Goal: Information Seeking & Learning: Learn about a topic

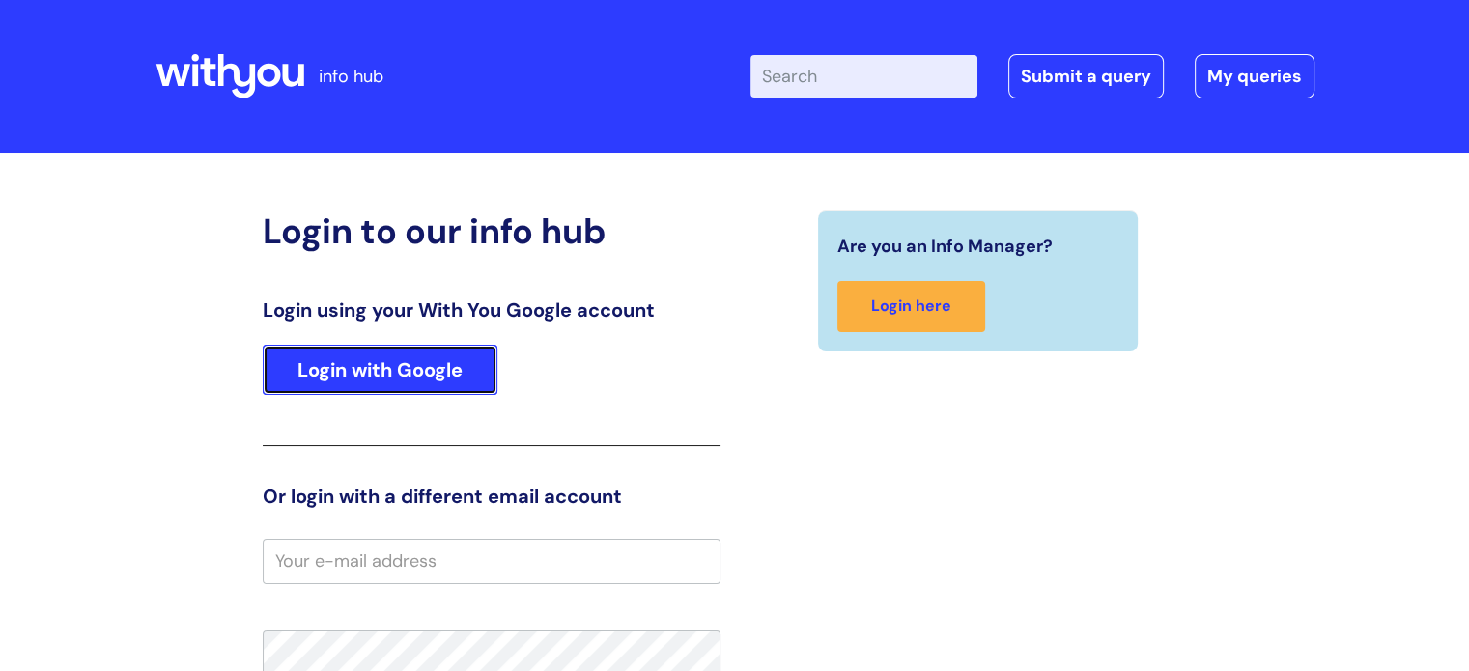
click at [449, 373] on link "Login with Google" at bounding box center [380, 370] width 235 height 50
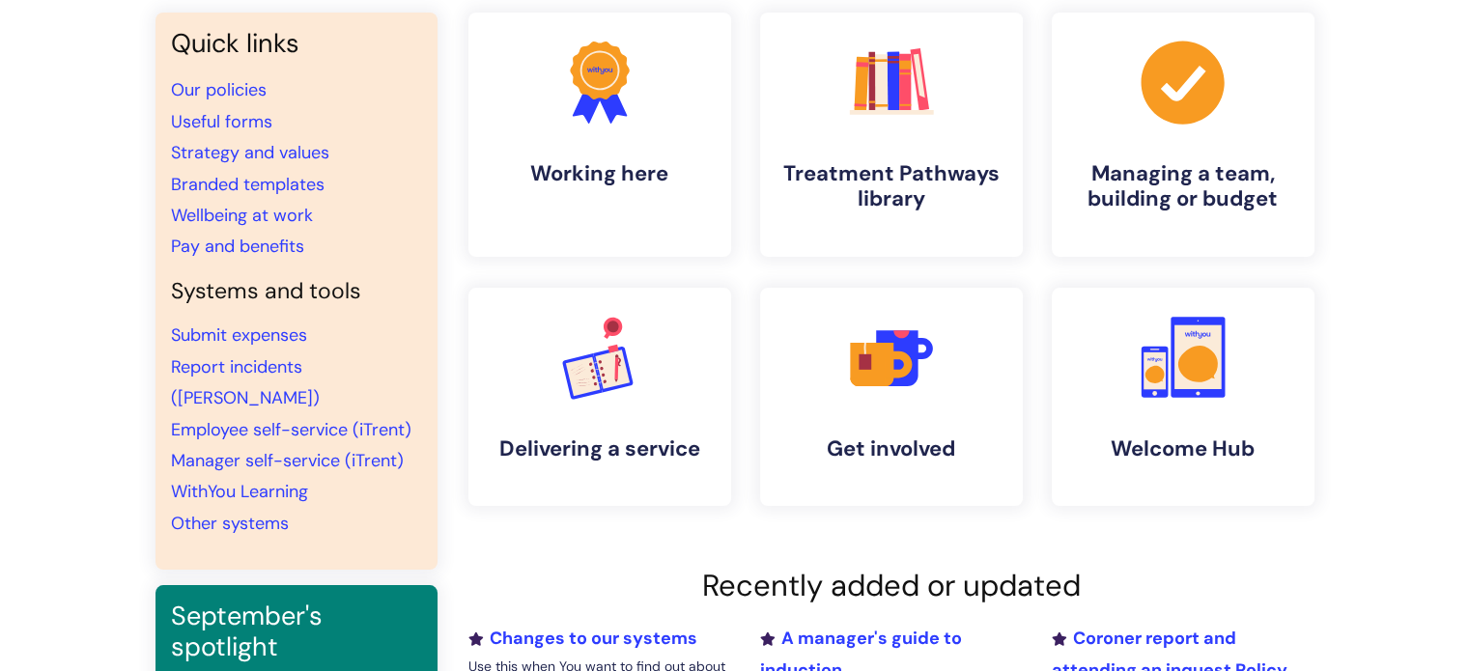
scroll to position [193, 0]
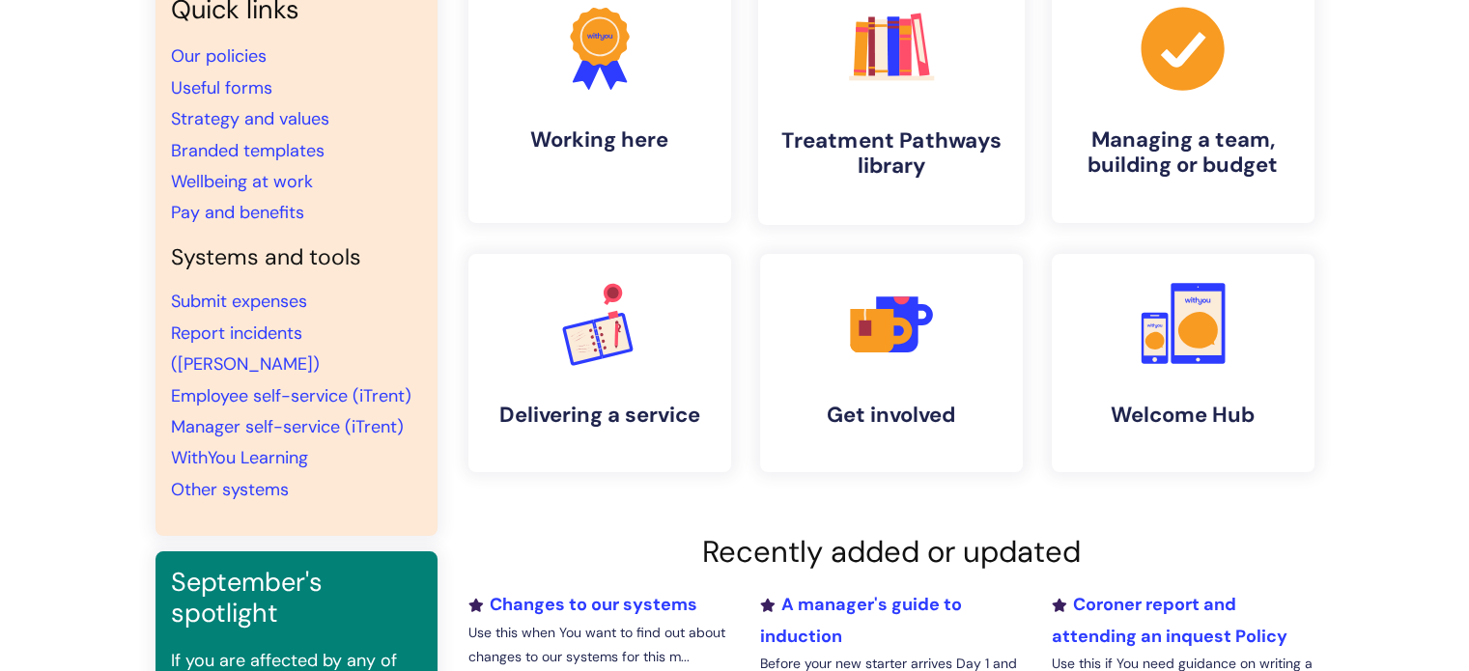
click at [903, 123] on link ".cls-1{fill:#f89b22;}.cls-1,.cls-2,.cls-3,.cls-4,.cls-5,.cls-6,.cls-7{stroke-wi…" at bounding box center [890, 101] width 267 height 248
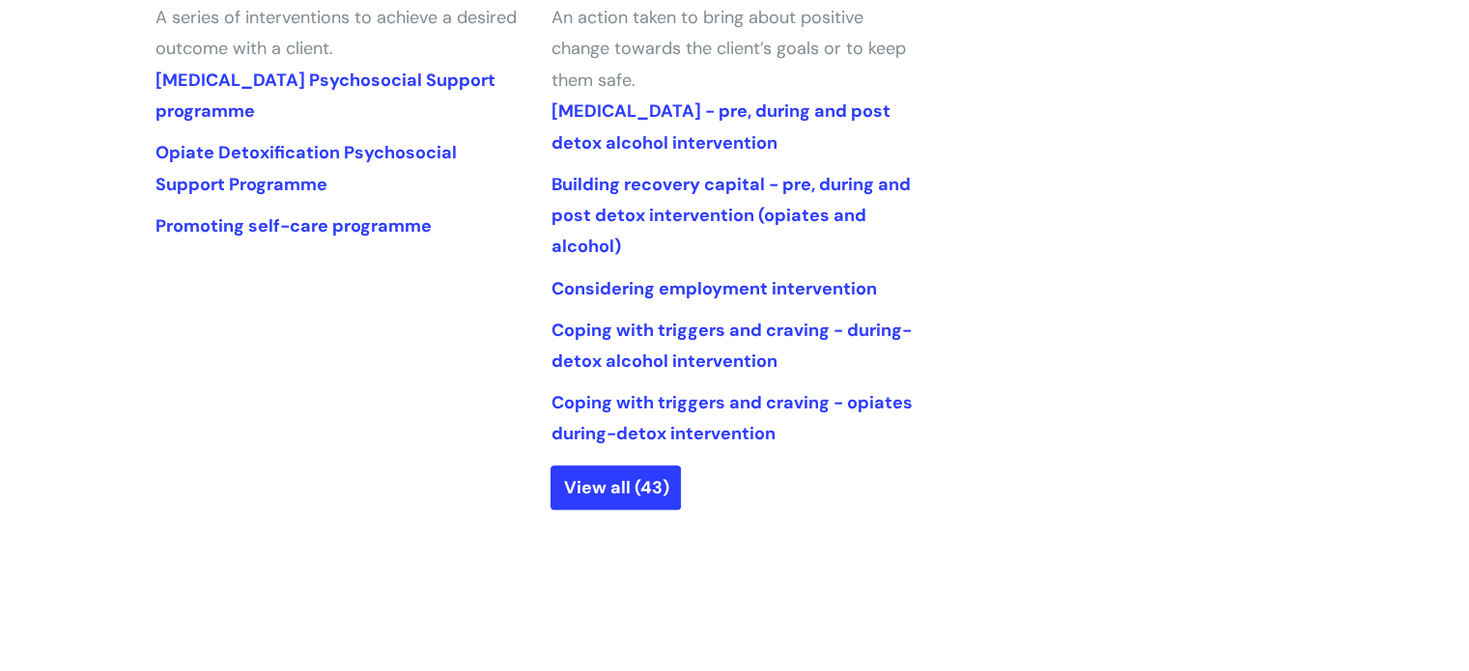
scroll to position [966, 0]
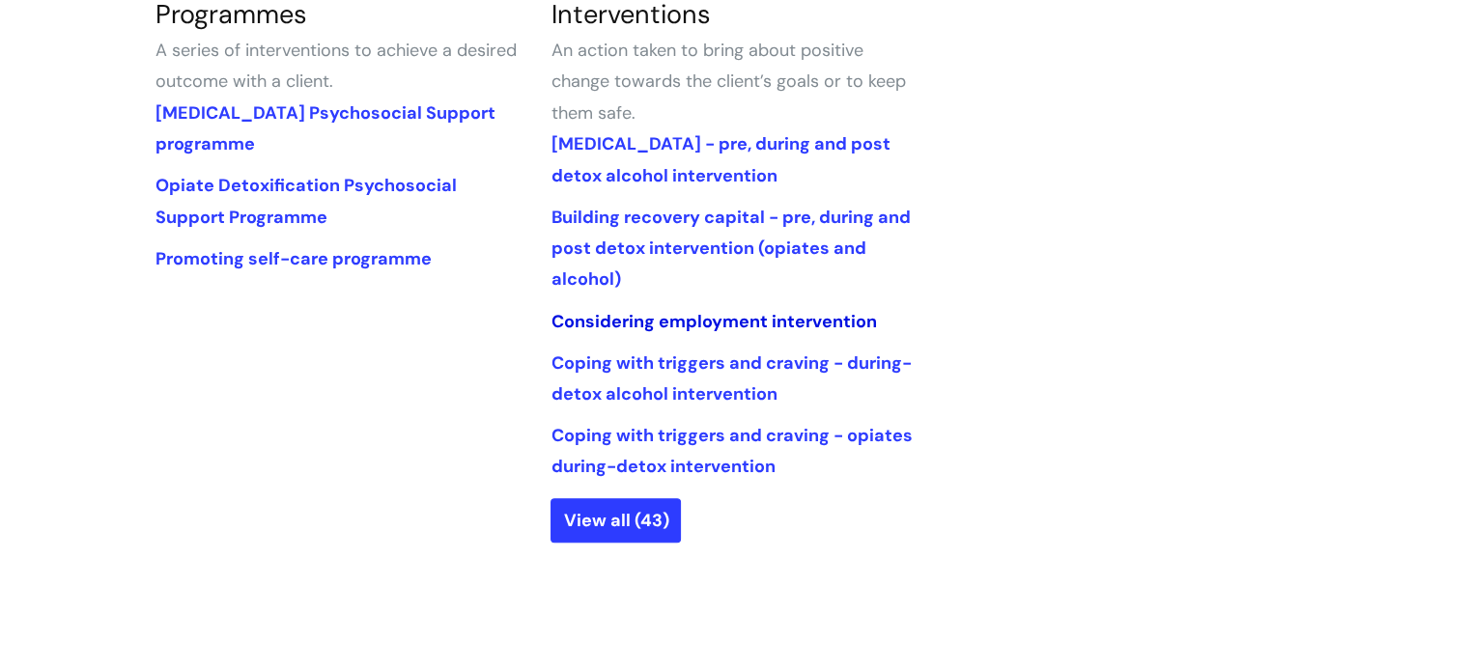
click at [746, 323] on link "Considering employment intervention" at bounding box center [714, 321] width 326 height 23
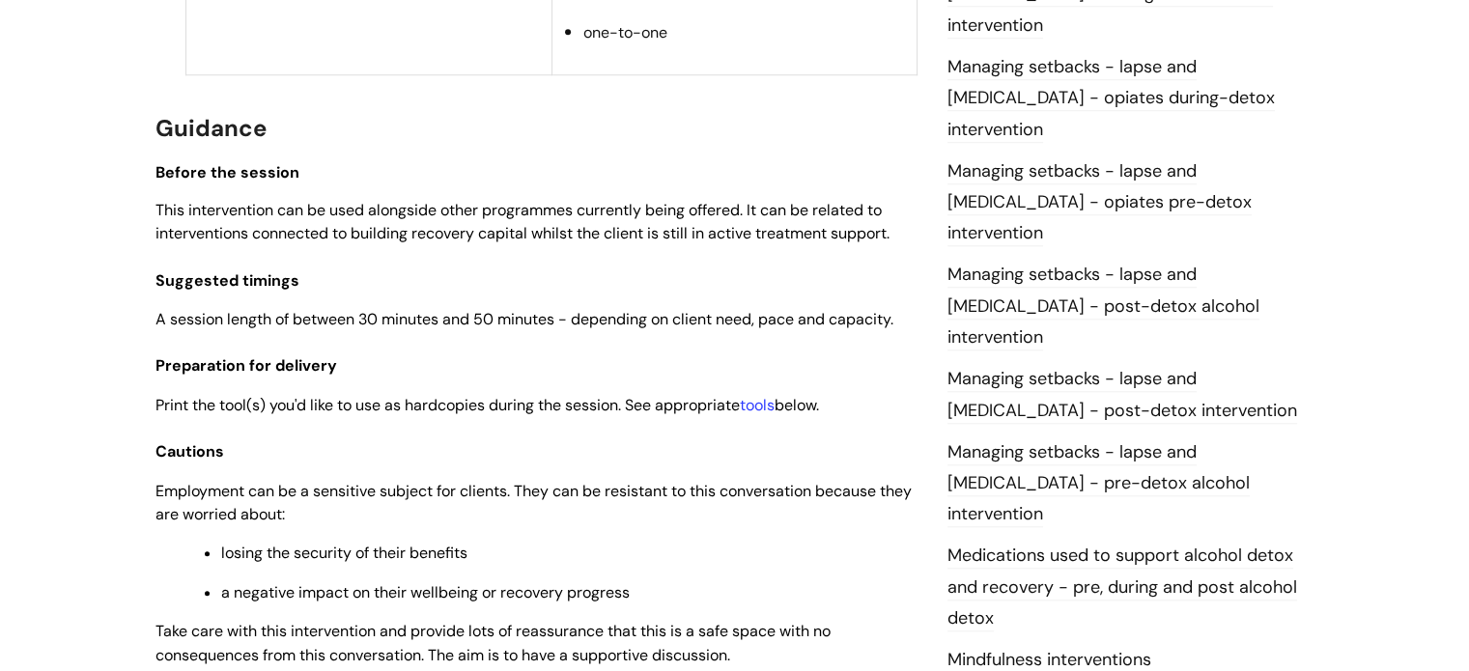
scroll to position [1739, 0]
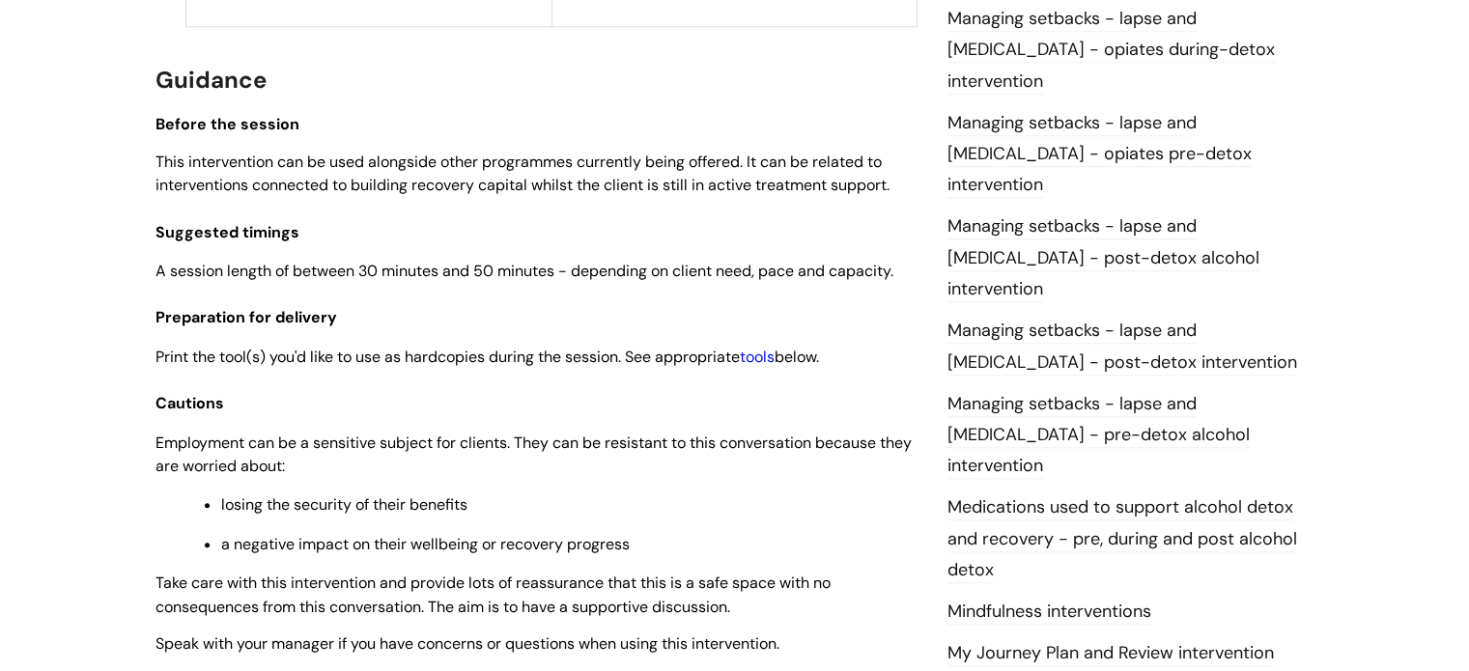
click at [772, 347] on link "tools" at bounding box center [757, 357] width 35 height 20
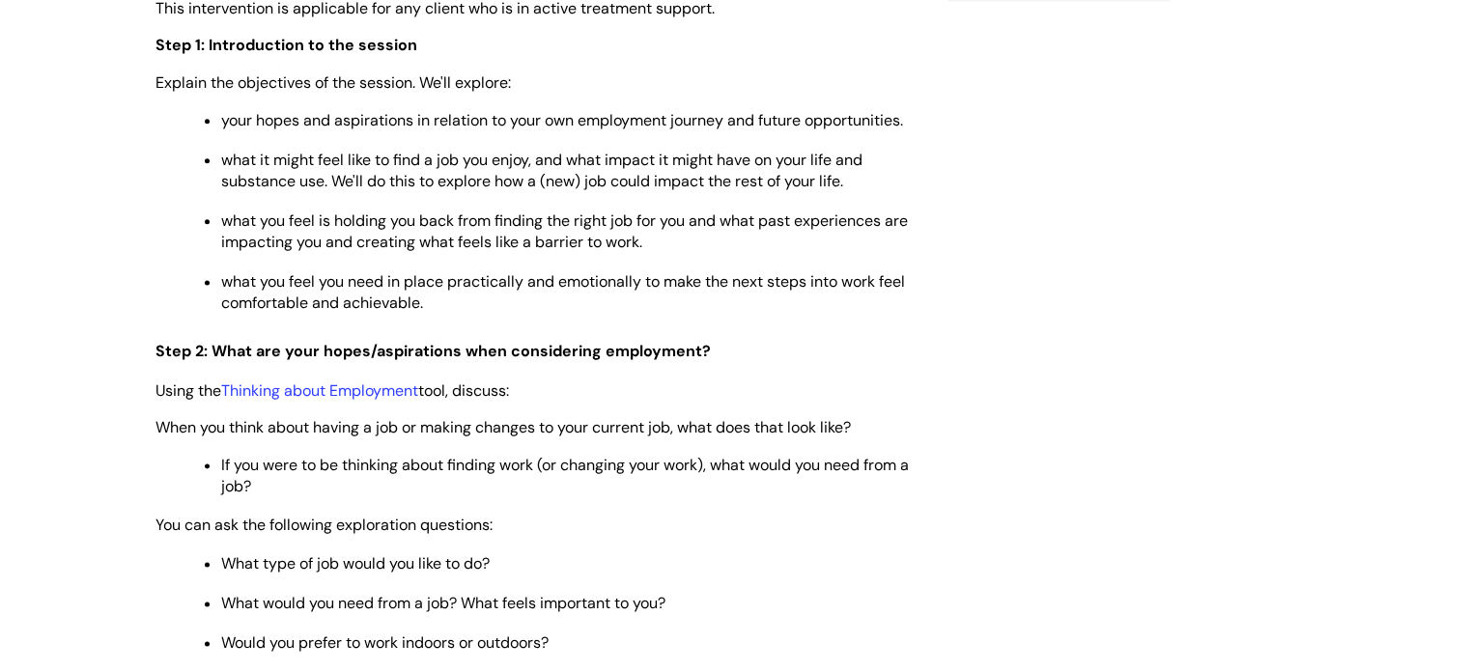
scroll to position [2512, 0]
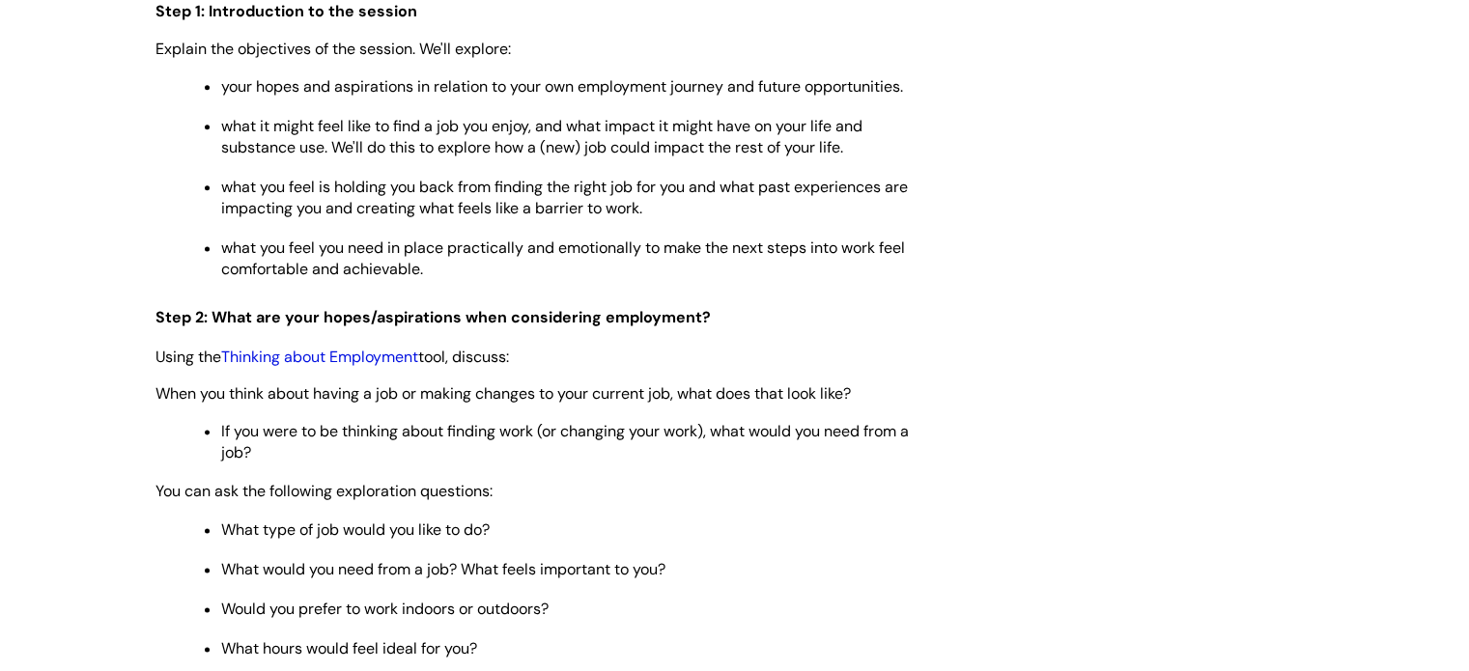
click at [346, 347] on link "Thinking about Employment" at bounding box center [319, 357] width 197 height 20
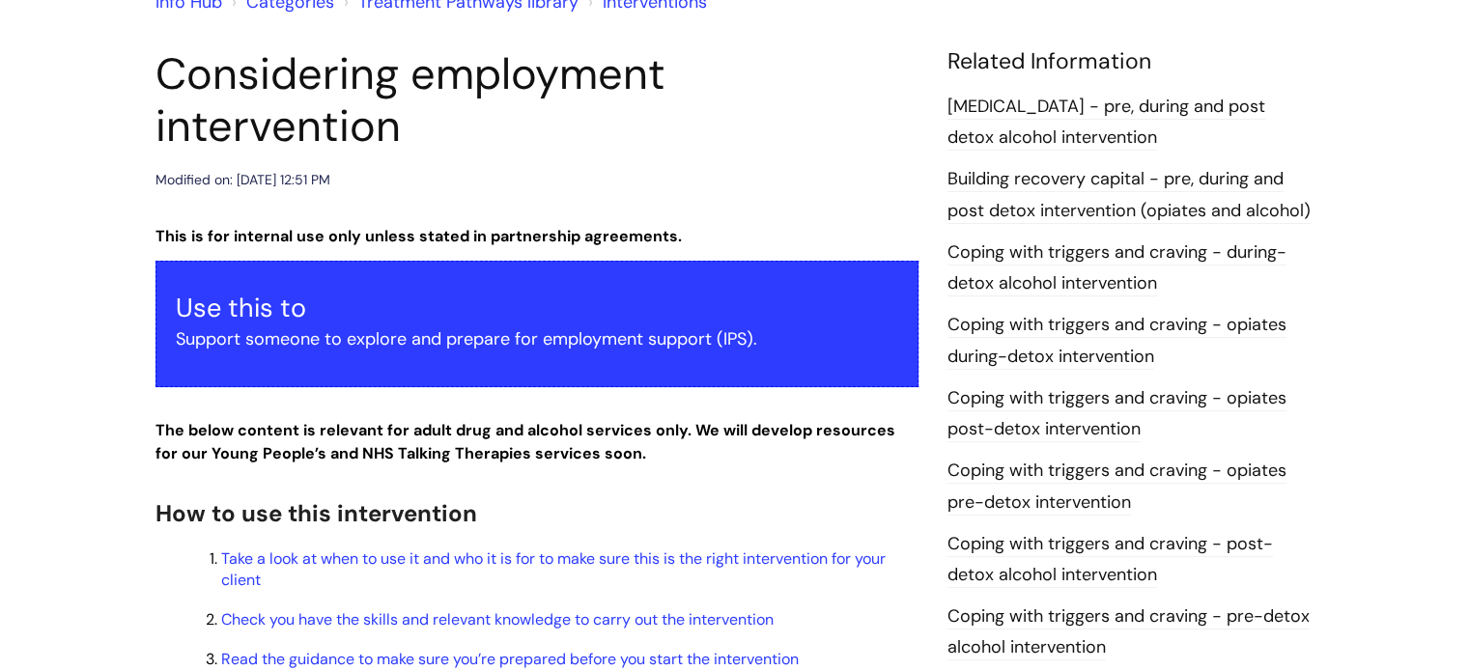
scroll to position [0, 0]
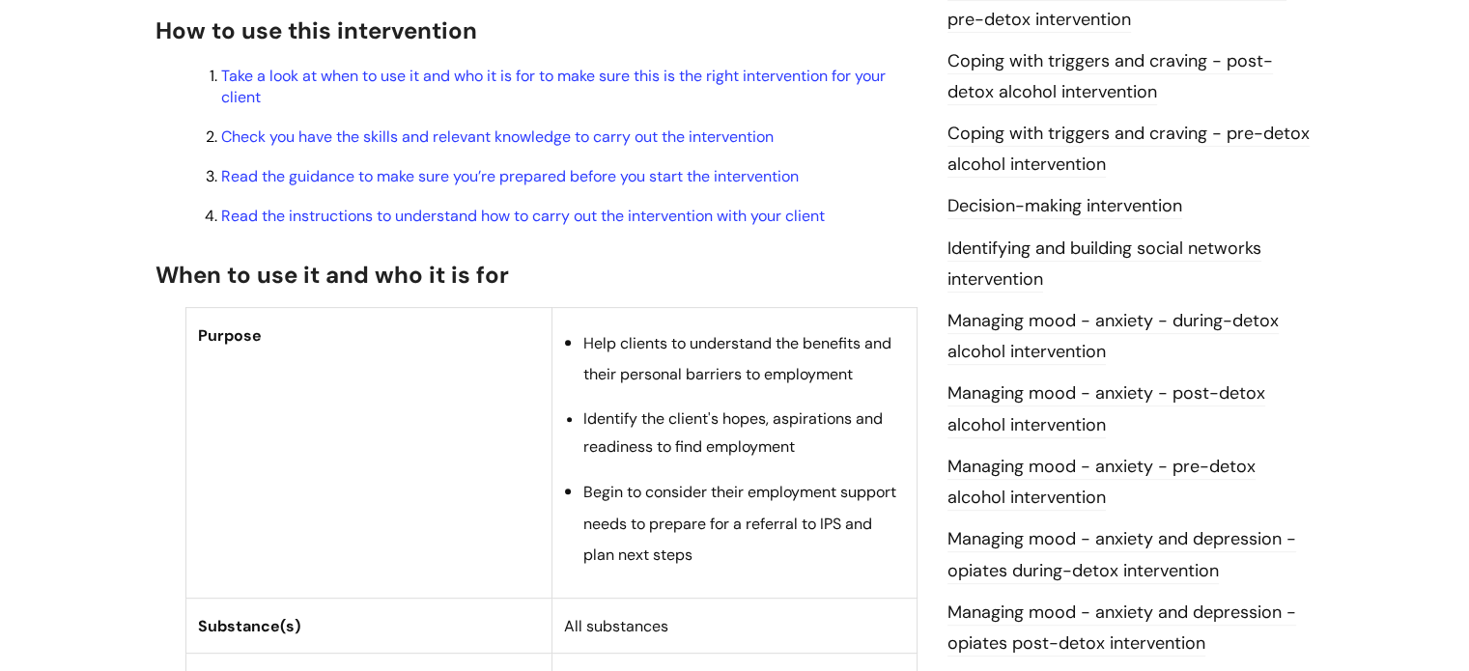
scroll to position [483, 0]
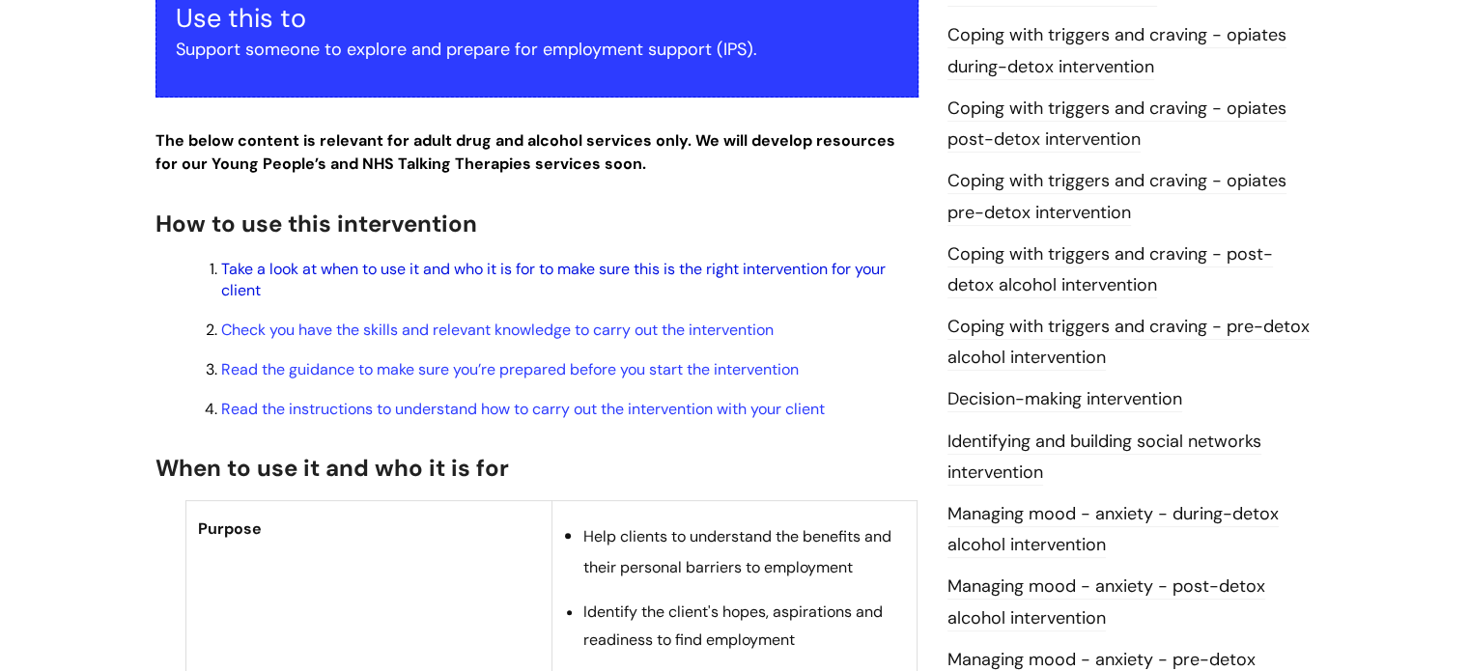
click at [521, 259] on link "Take a look at when to use it and who it is for to make sure this is the right …" at bounding box center [553, 280] width 665 height 42
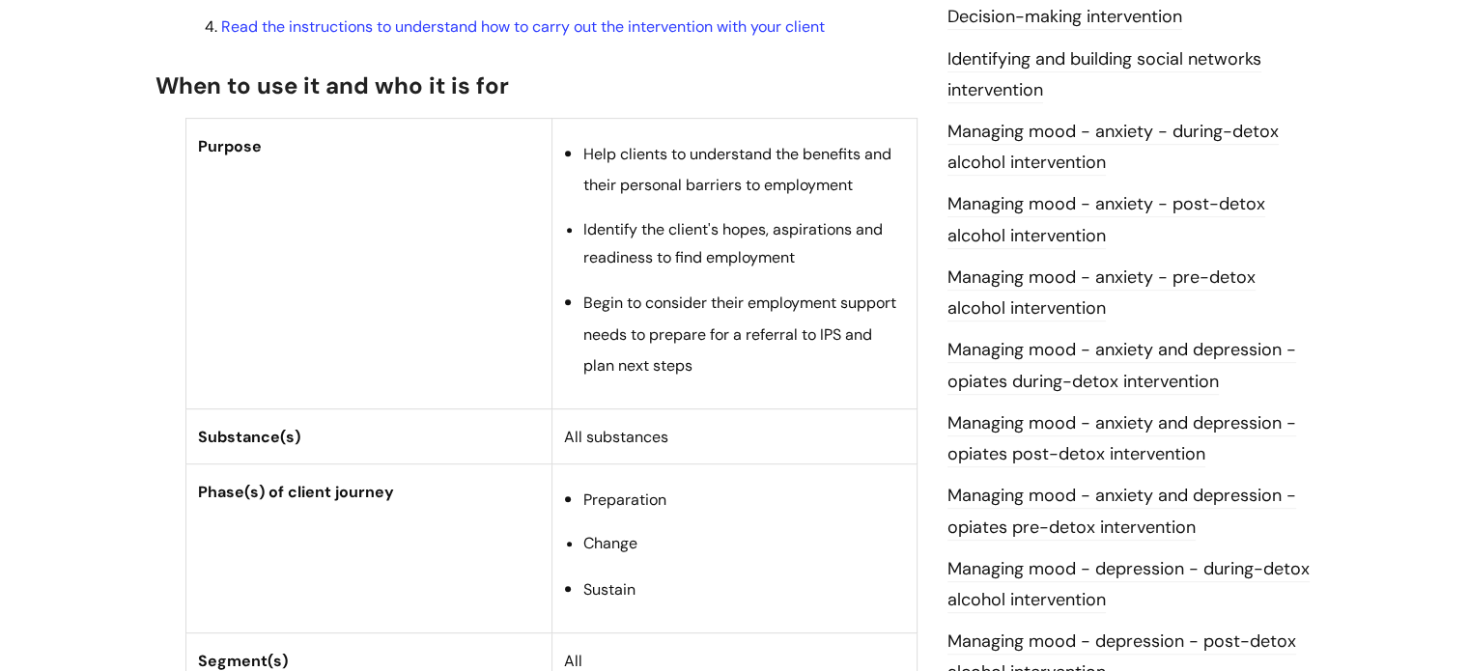
scroll to position [591, 0]
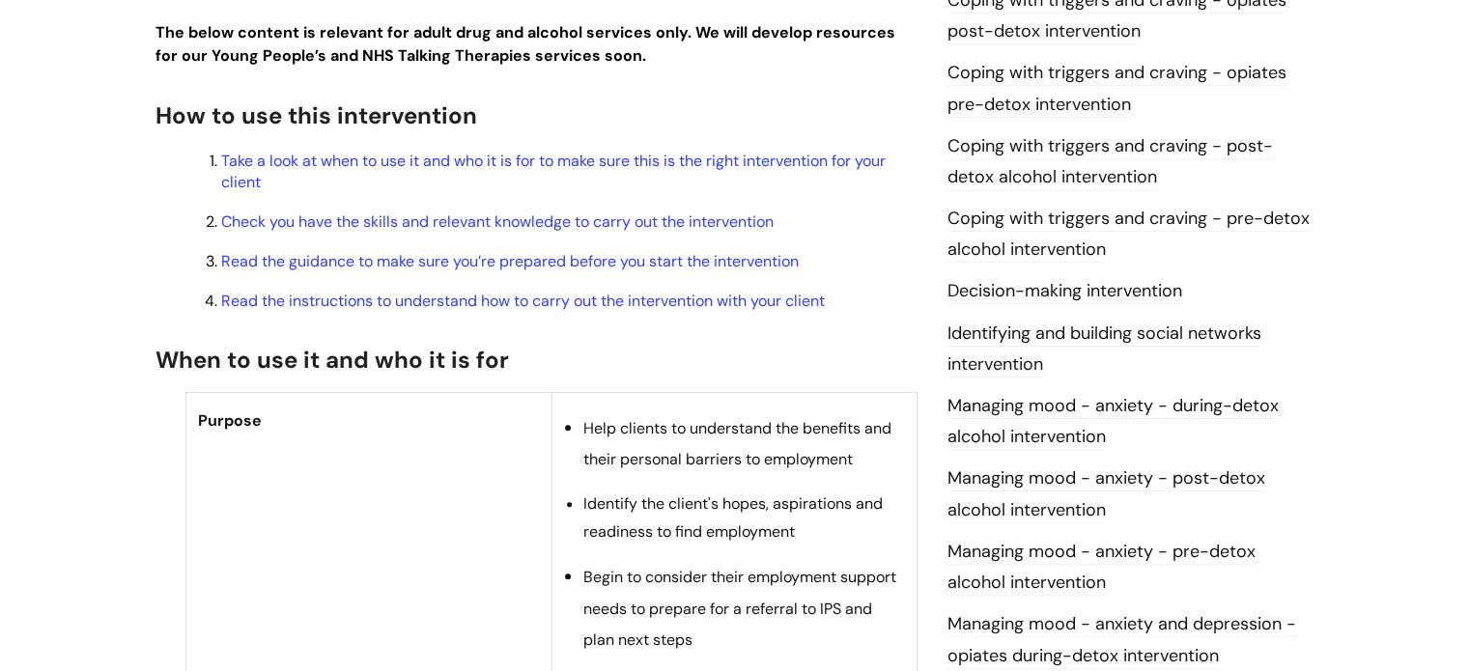
scroll to position [483, 0]
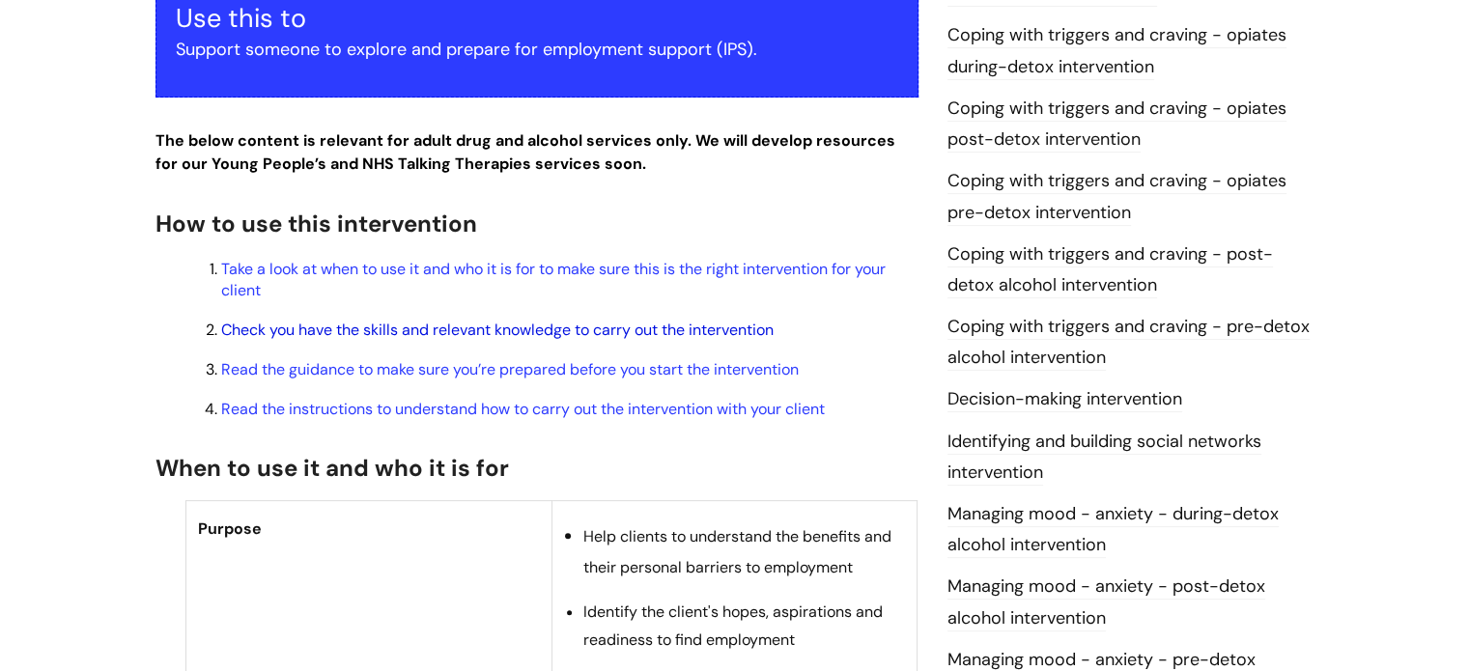
click at [446, 320] on link "Check you have the skills and relevant knowledge to carry out the intervention" at bounding box center [497, 330] width 553 height 20
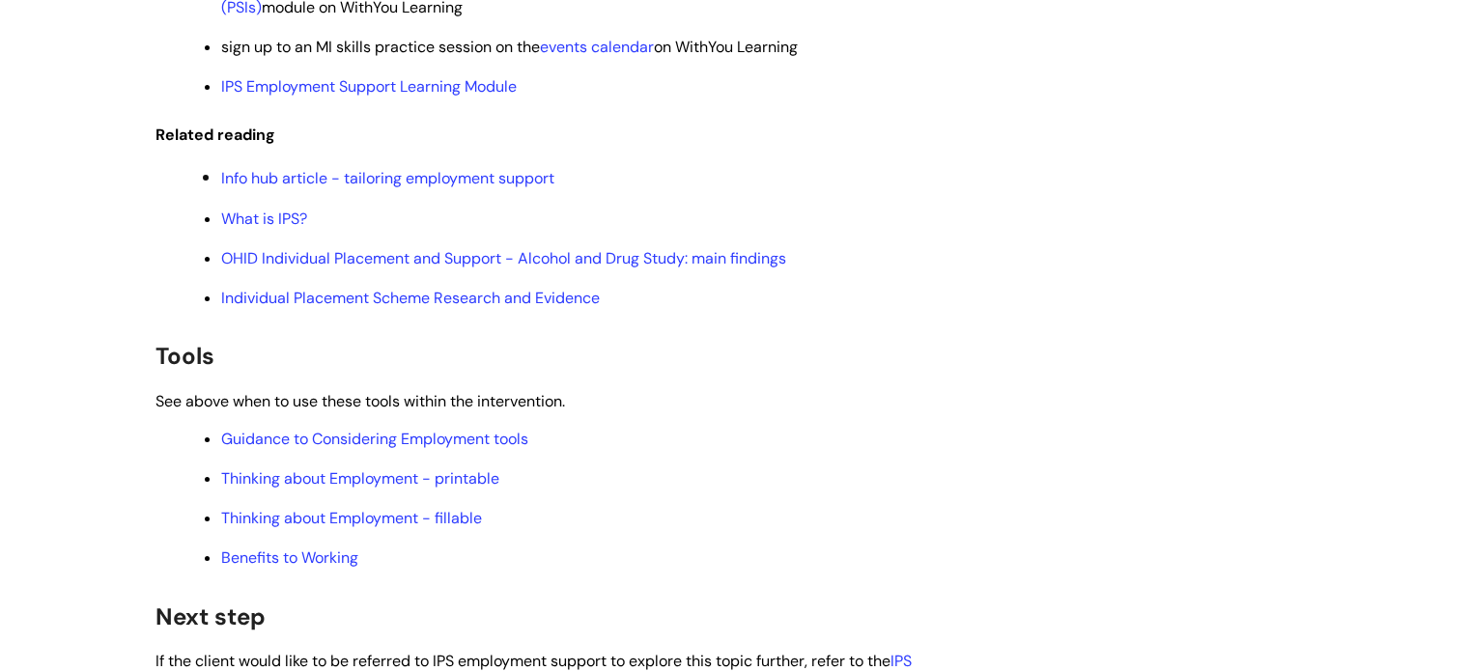
scroll to position [7238, 0]
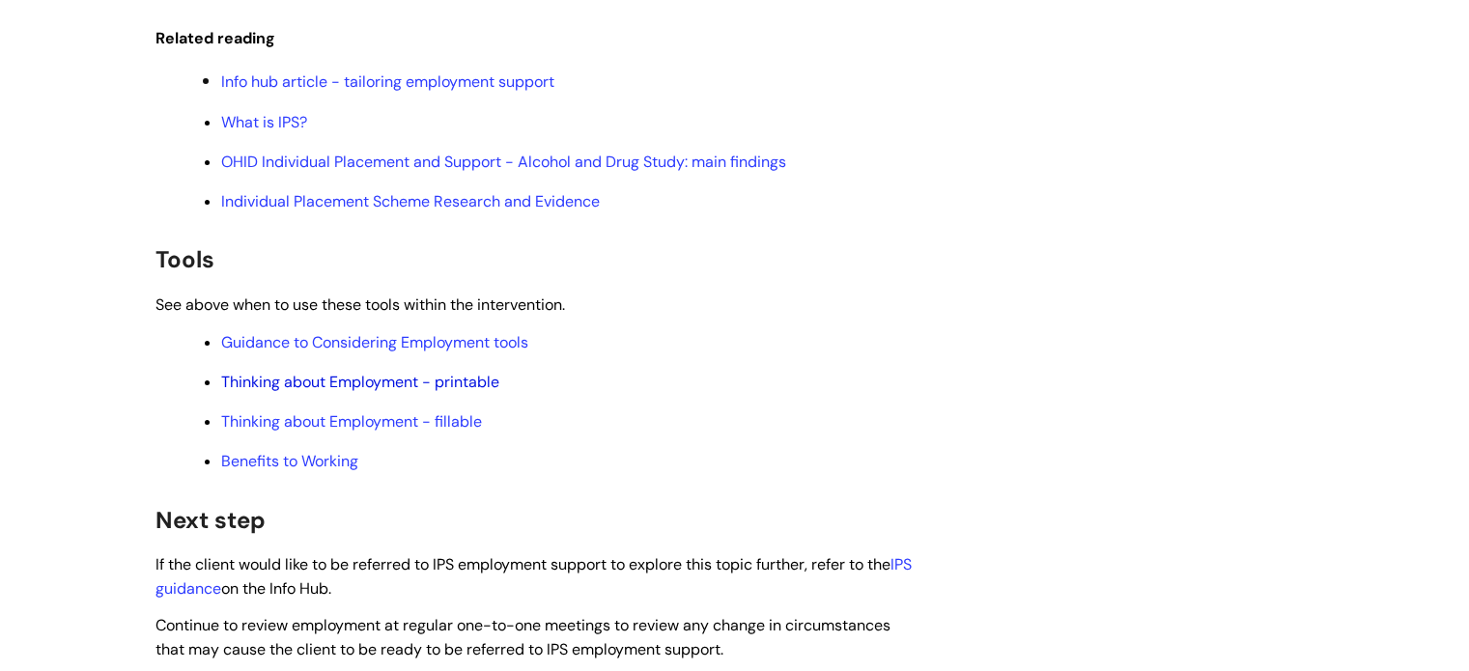
click at [334, 385] on link "Thinking about Employment - printable" at bounding box center [360, 382] width 278 height 20
click at [303, 469] on link "Benefits to Working" at bounding box center [289, 461] width 137 height 20
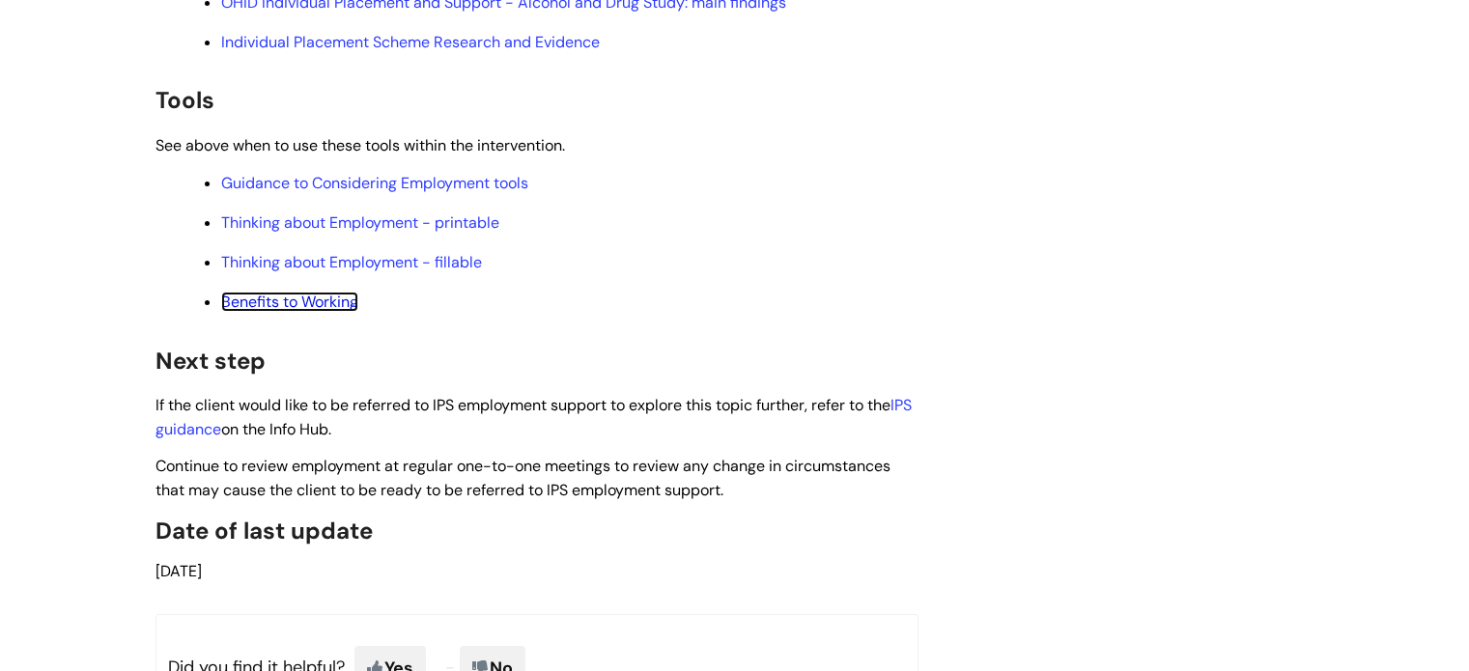
scroll to position [7431, 0]
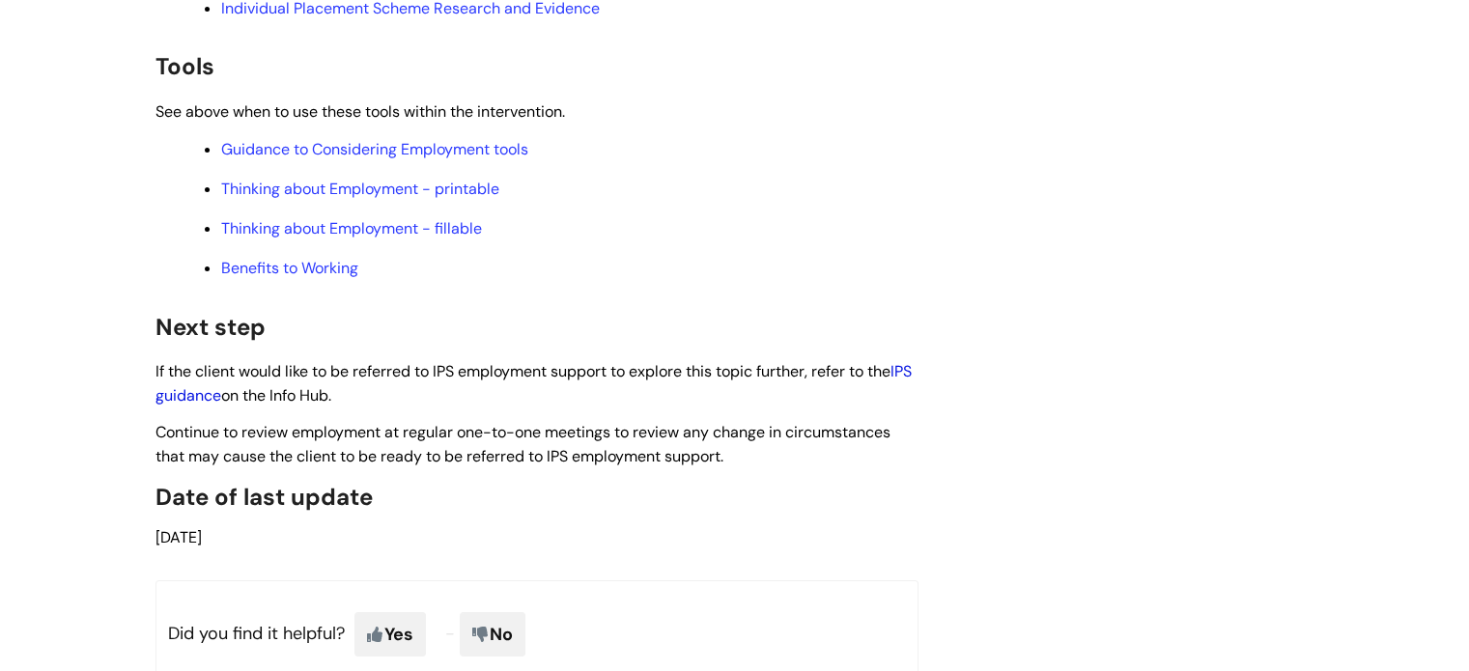
click at [213, 406] on link "IPS guidance" at bounding box center [534, 383] width 756 height 44
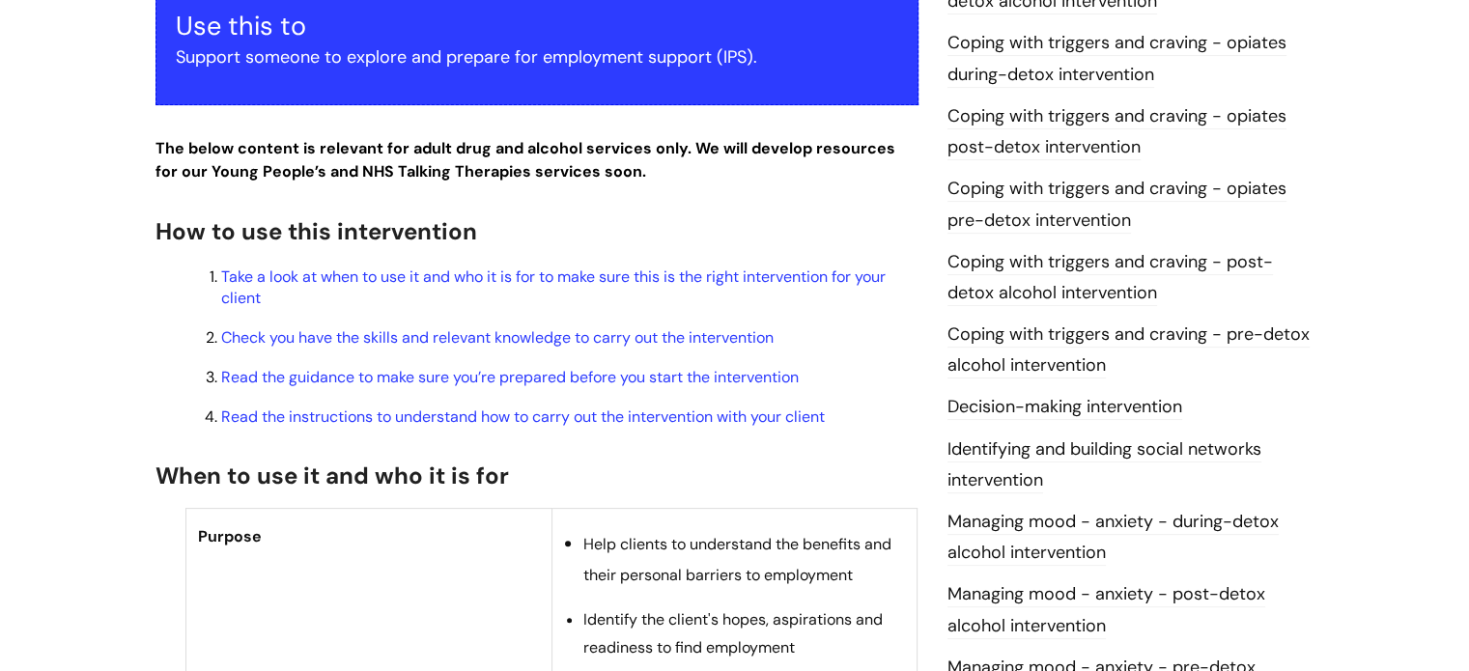
scroll to position [0, 0]
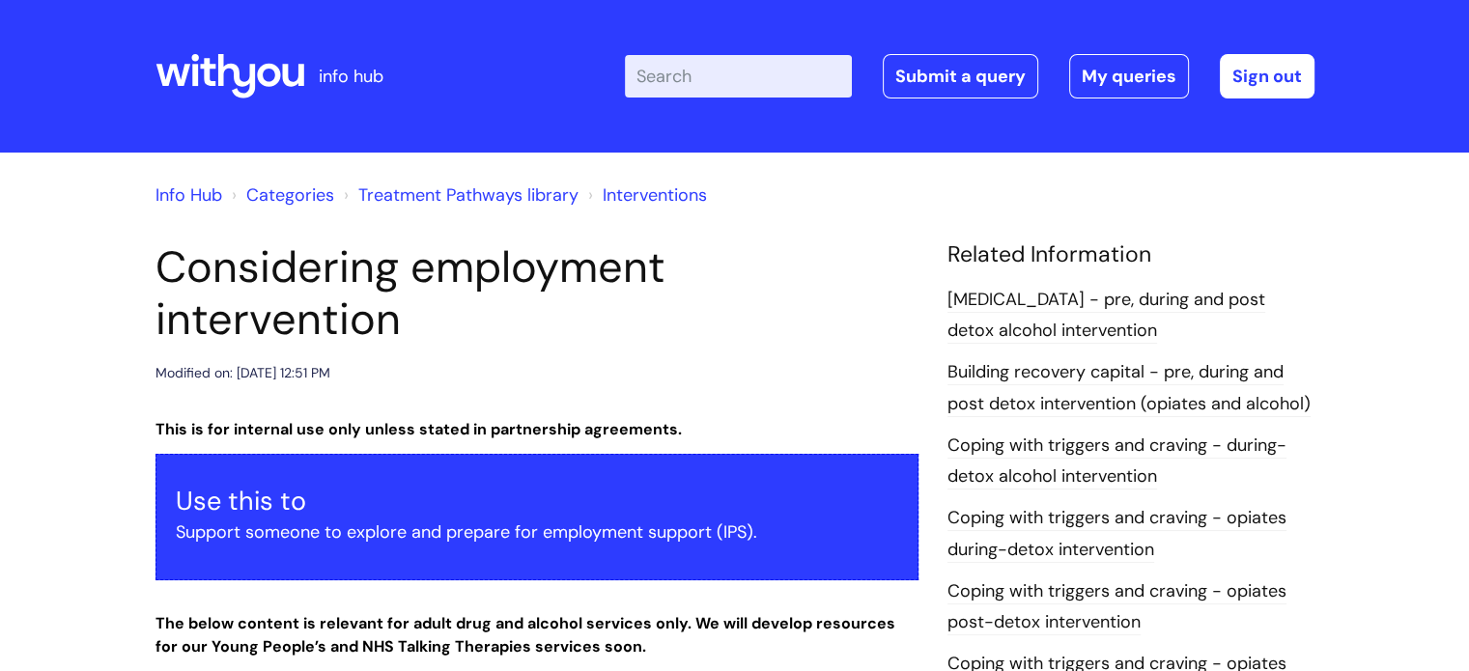
click at [851, 417] on p "This is for internal use only unless stated in partnership agreements." at bounding box center [537, 429] width 763 height 24
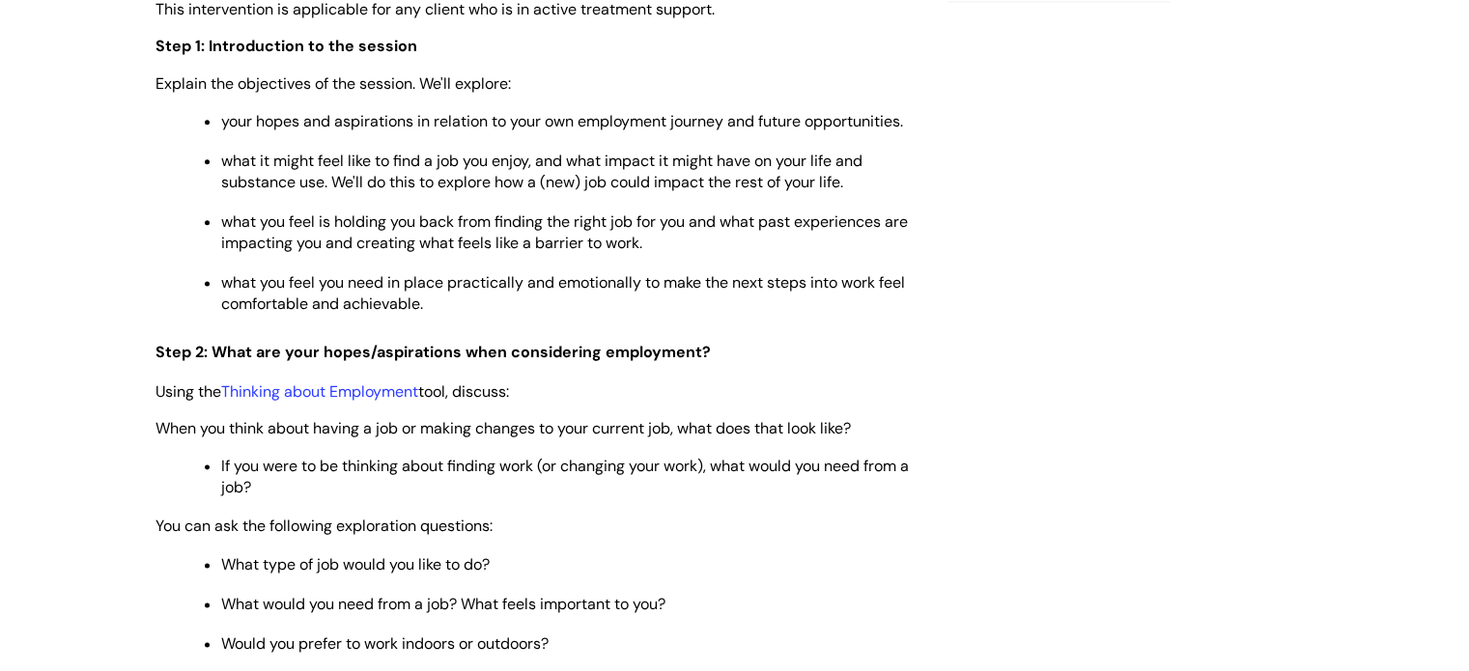
scroll to position [2512, 0]
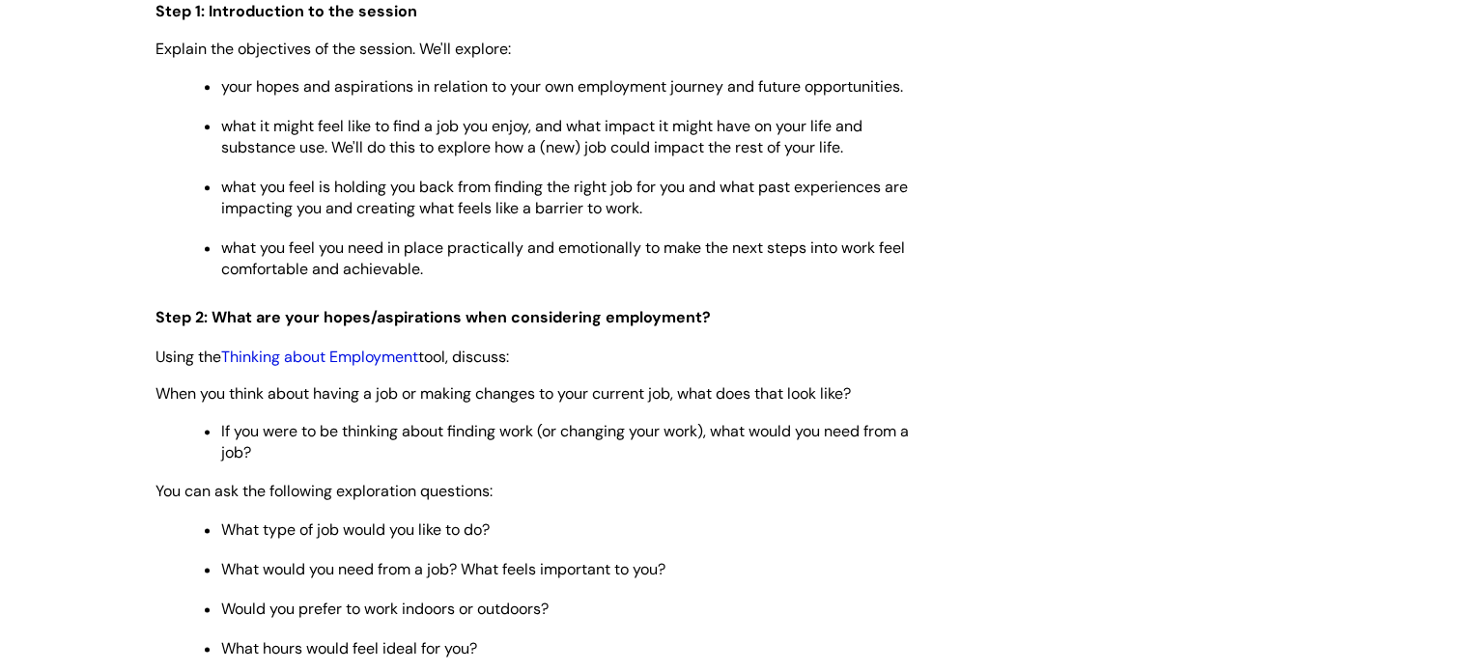
click at [342, 347] on link "Thinking about Employment" at bounding box center [319, 357] width 197 height 20
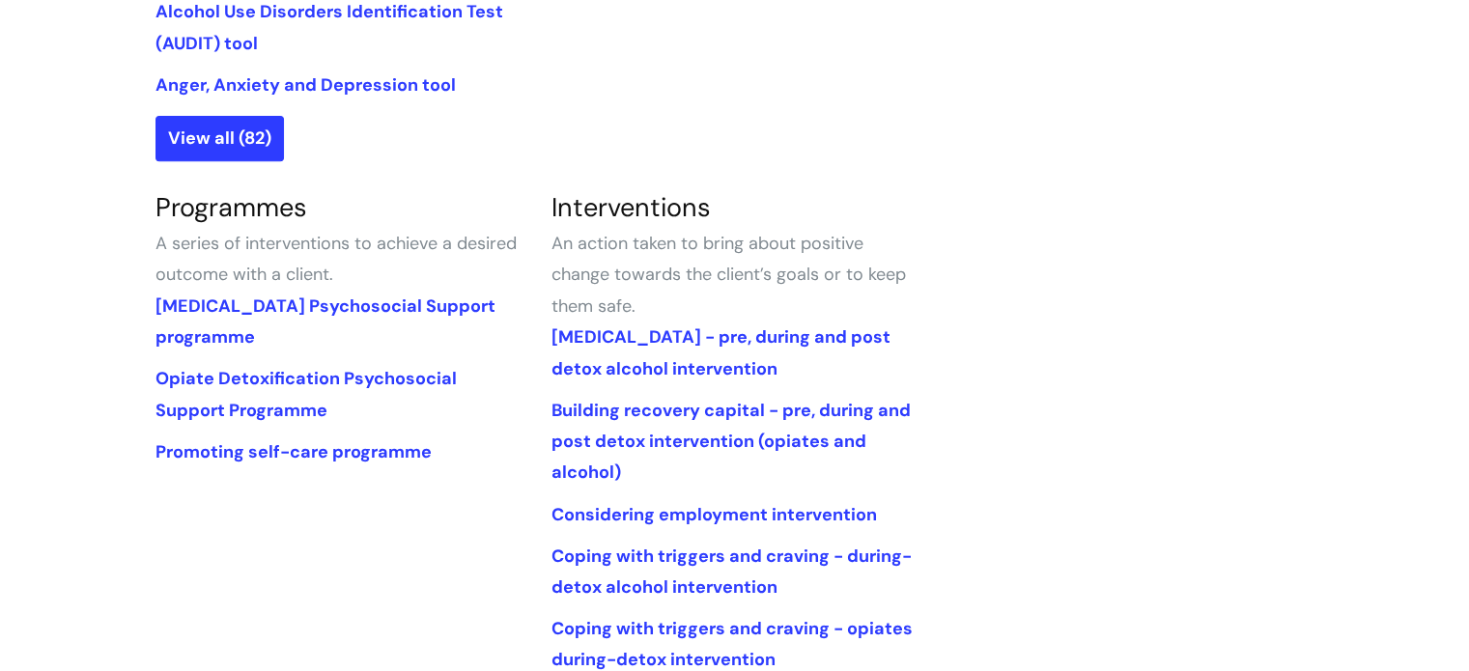
scroll to position [869, 0]
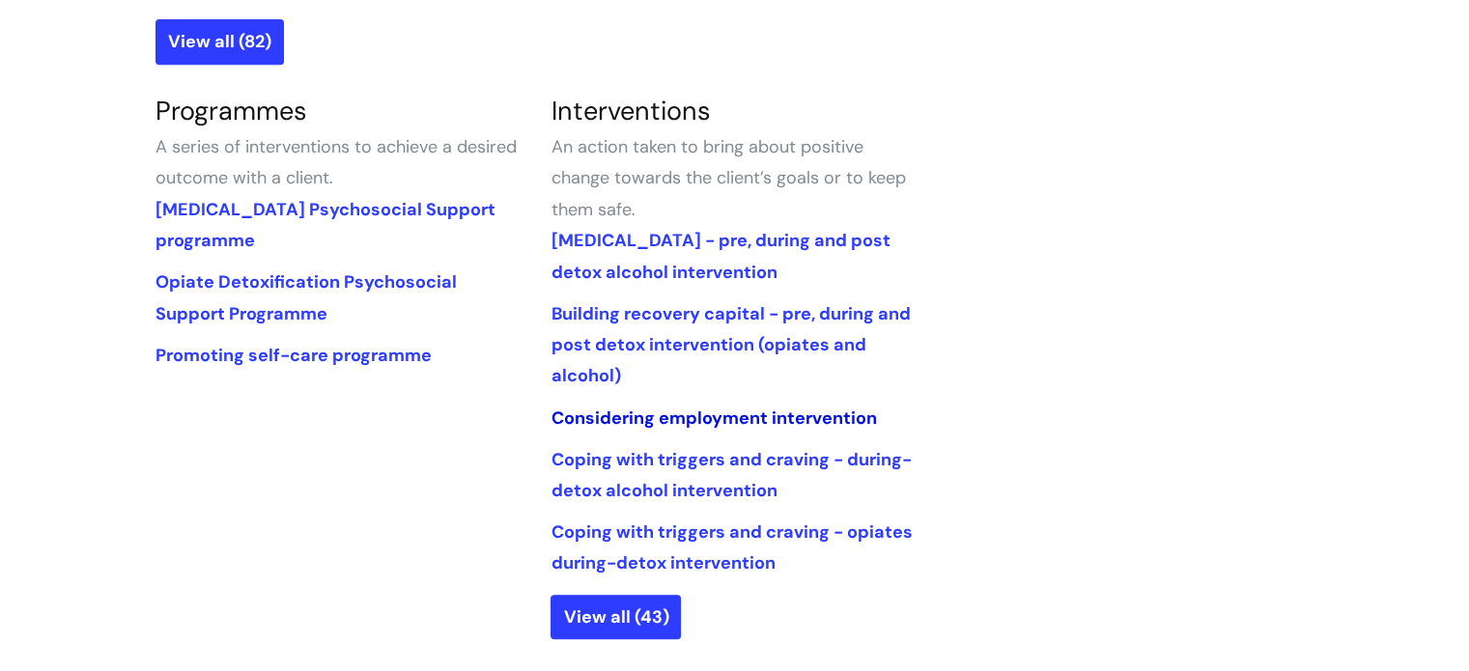
click at [722, 416] on link "Considering employment intervention" at bounding box center [714, 418] width 326 height 23
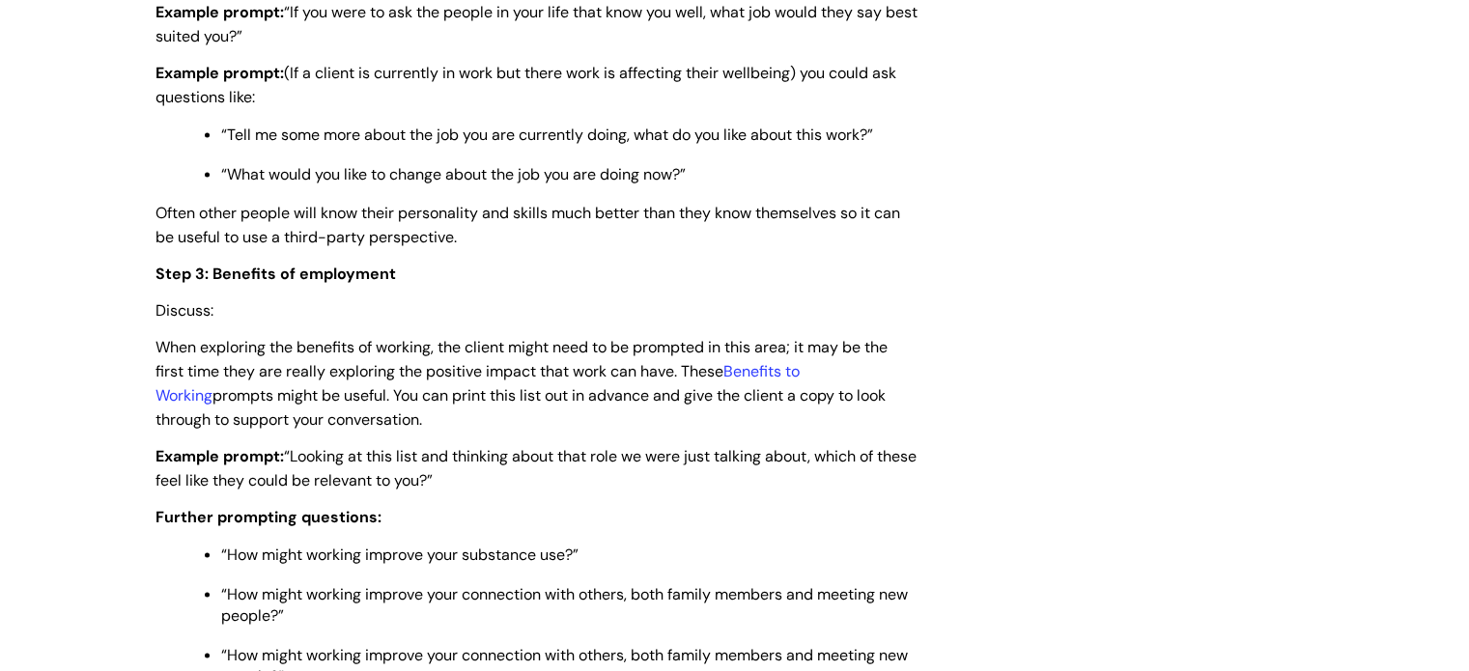
scroll to position [3768, 0]
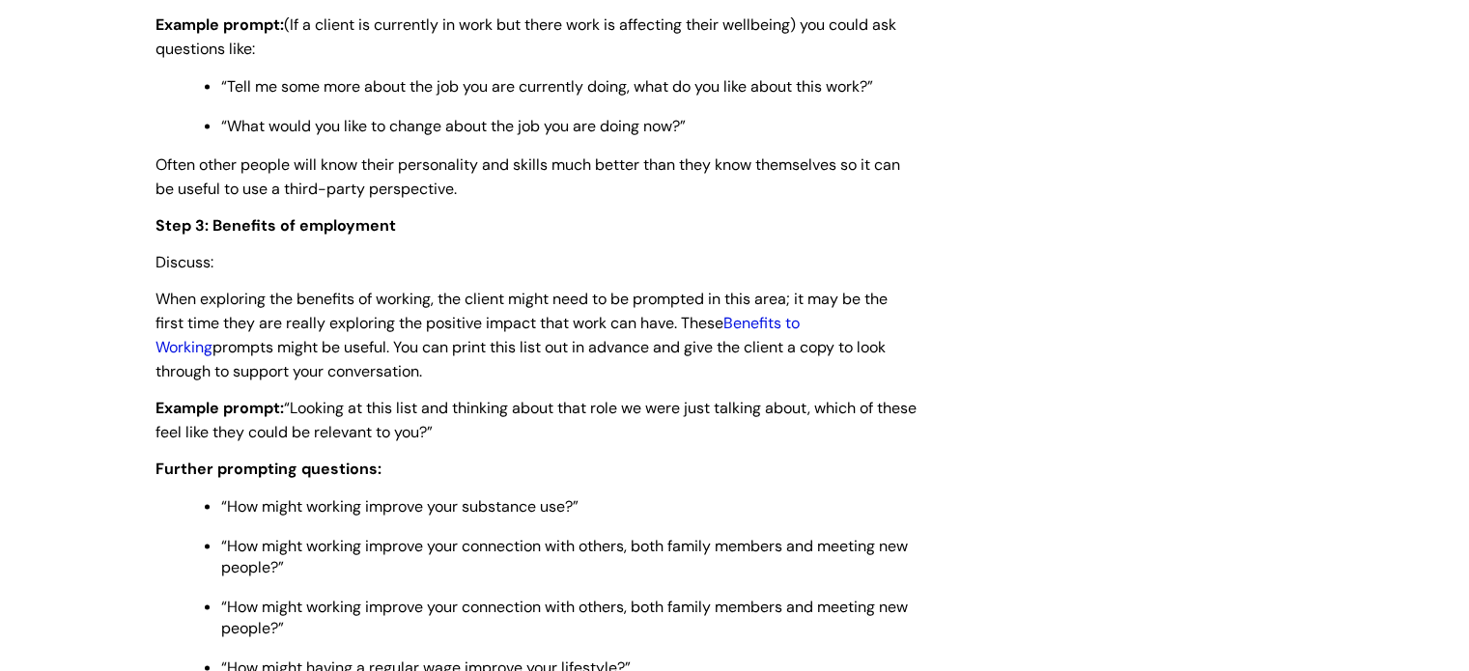
click at [775, 313] on link "Benefits to Working" at bounding box center [478, 335] width 644 height 44
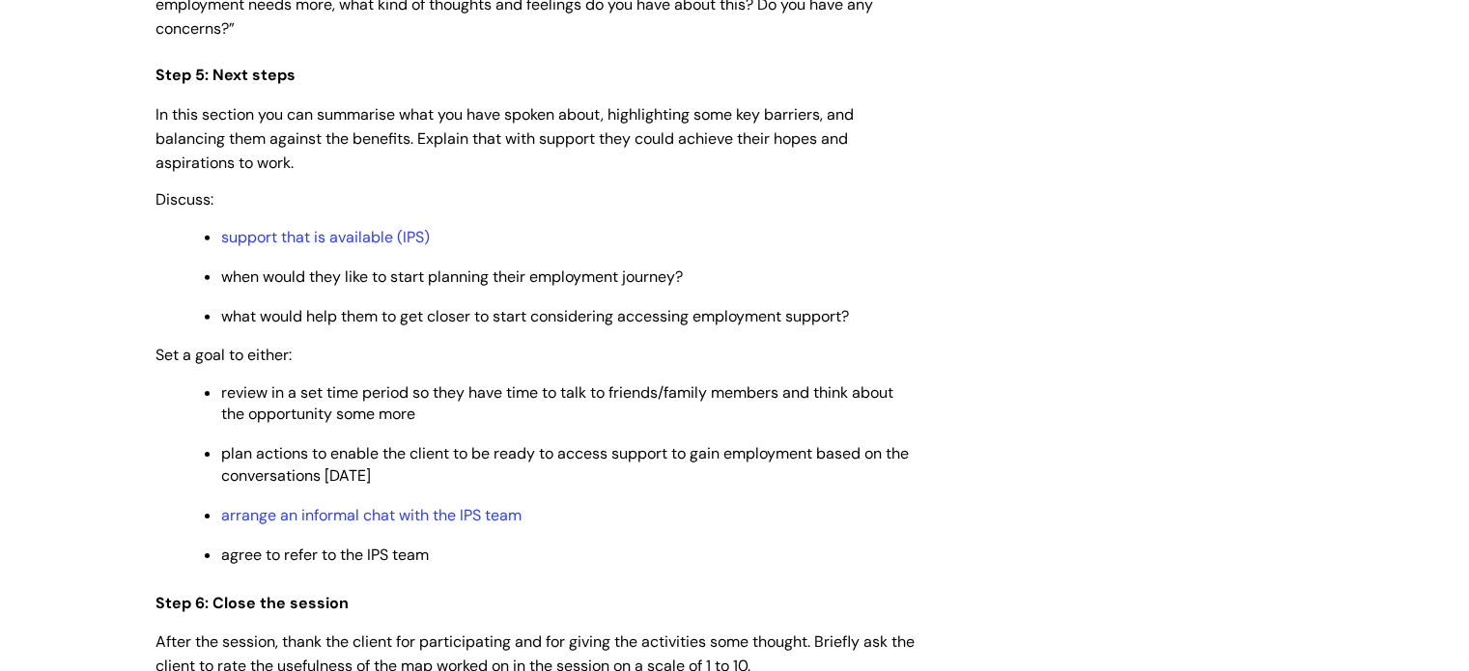
scroll to position [6086, 0]
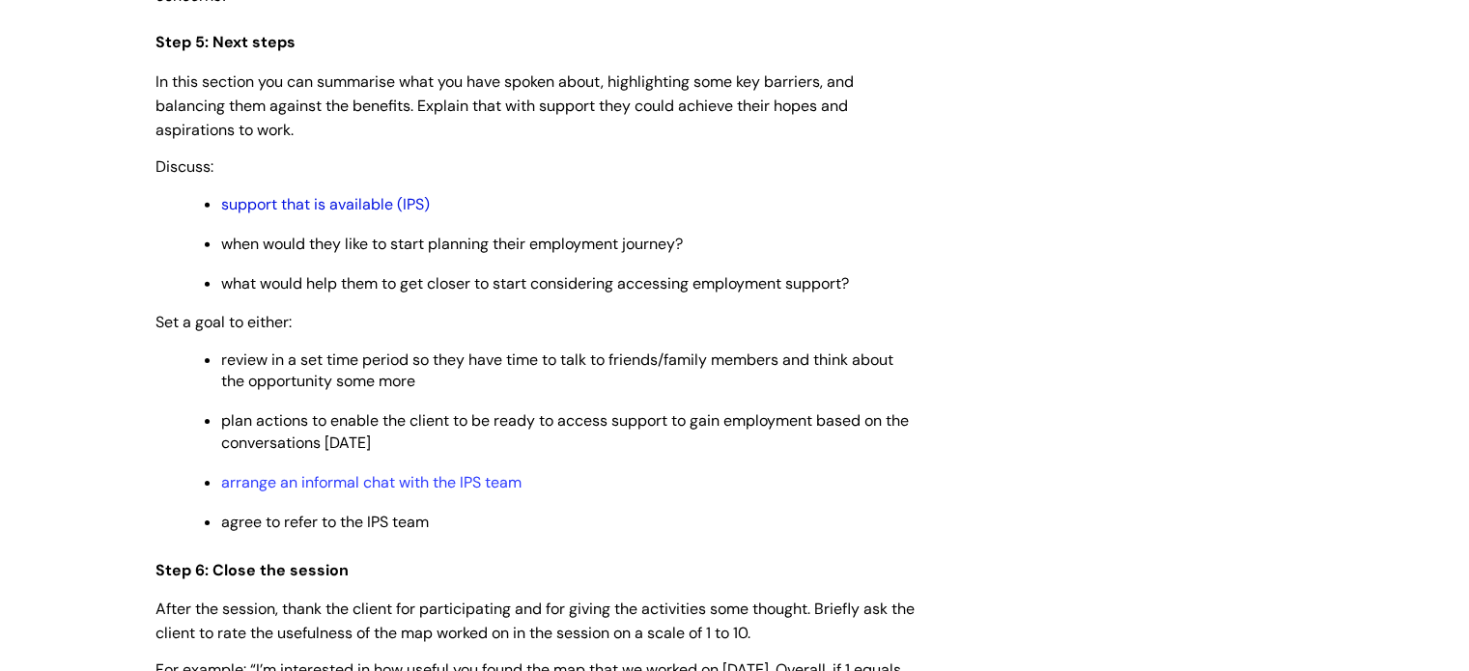
click at [332, 195] on link "support that is available (IPS)" at bounding box center [325, 204] width 209 height 20
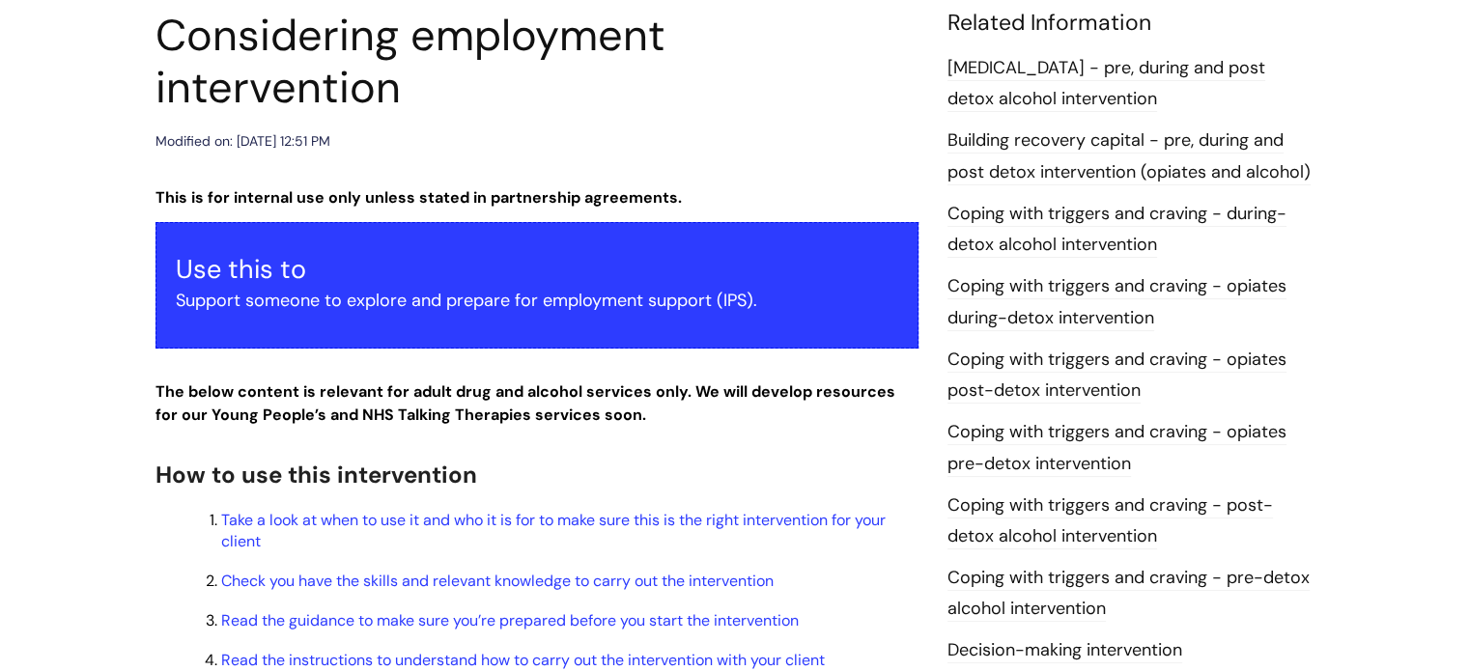
scroll to position [0, 0]
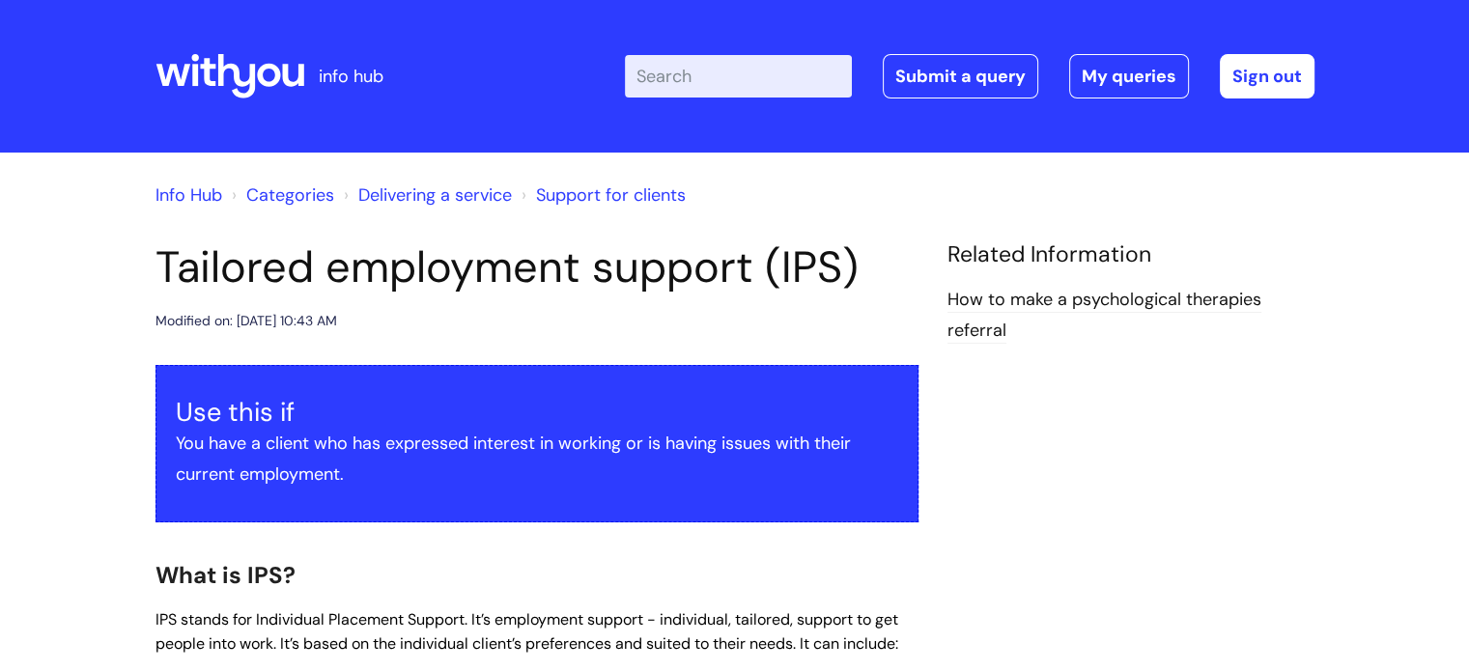
drag, startPoint x: 648, startPoint y: 169, endPoint x: 651, endPoint y: 155, distance: 14.8
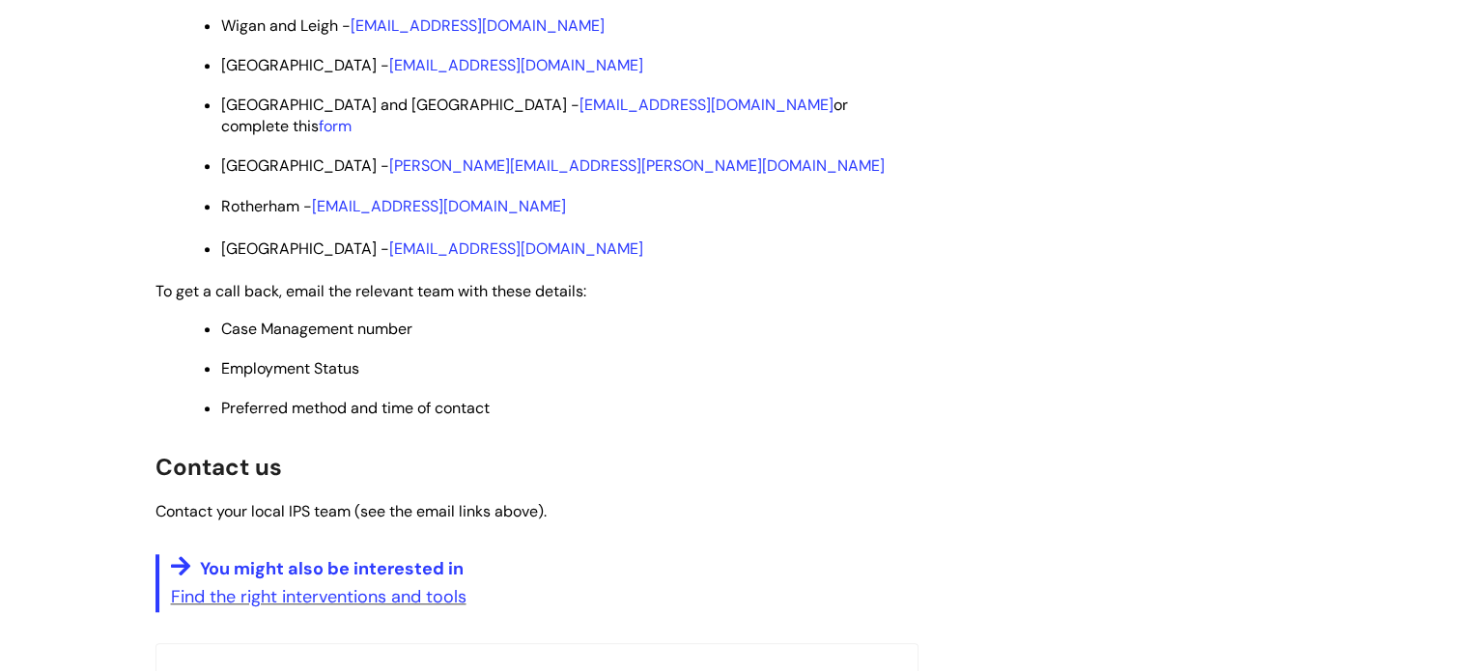
scroll to position [1739, 0]
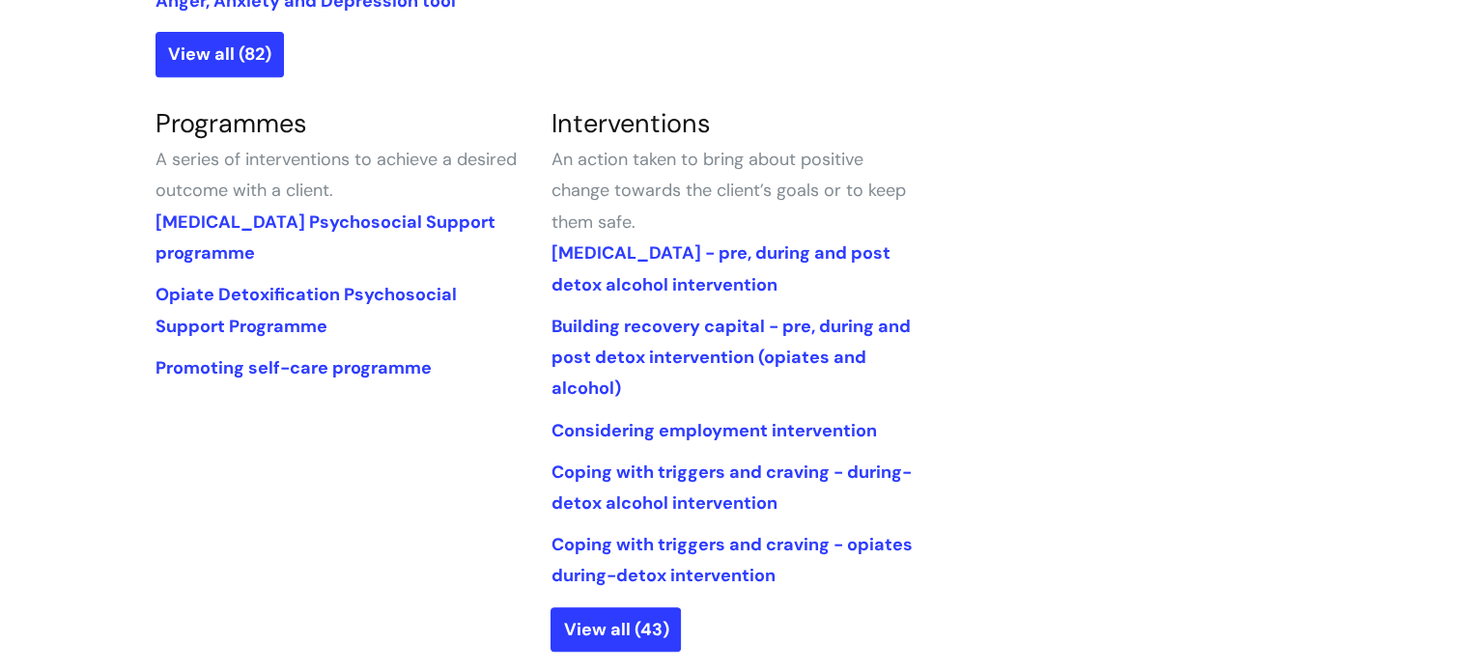
scroll to position [869, 0]
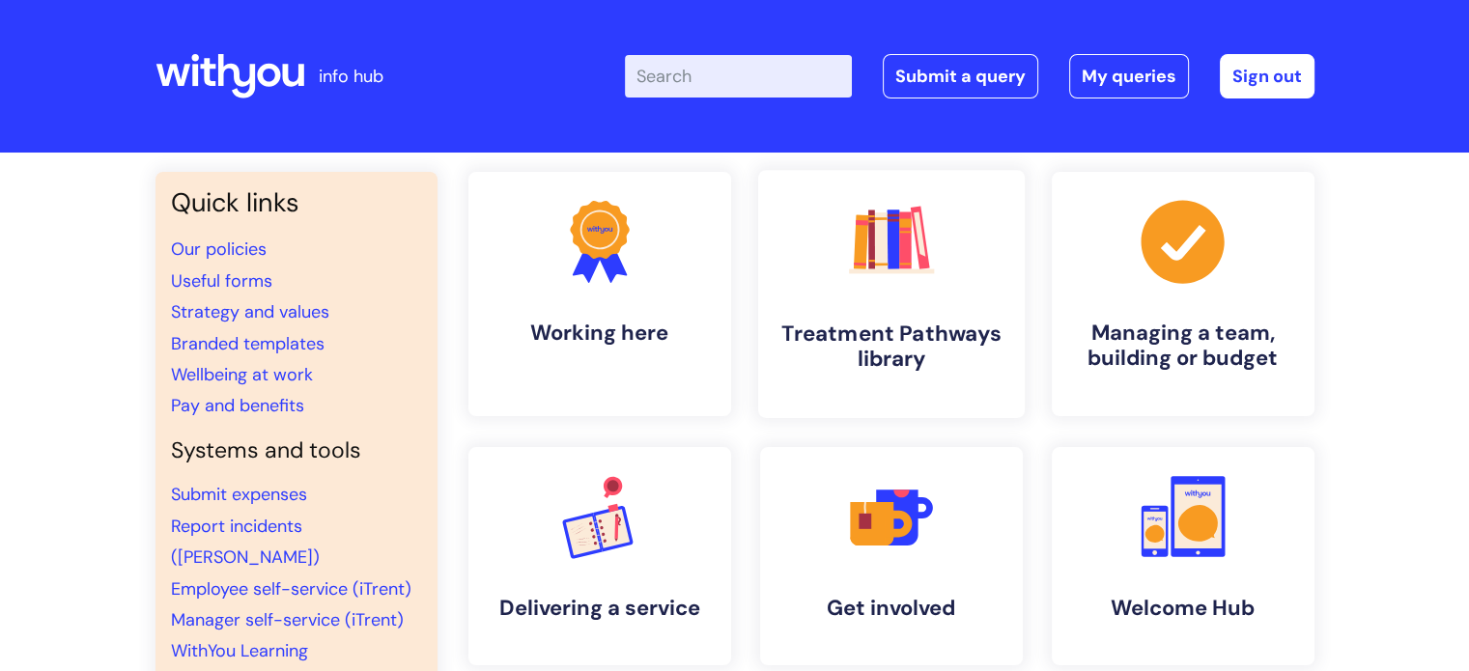
click at [924, 308] on link ".cls-1{fill:#f89b22;}.cls-1,.cls-2,.cls-3,.cls-4,.cls-5,.cls-6,.cls-7{stroke-wi…" at bounding box center [890, 294] width 267 height 248
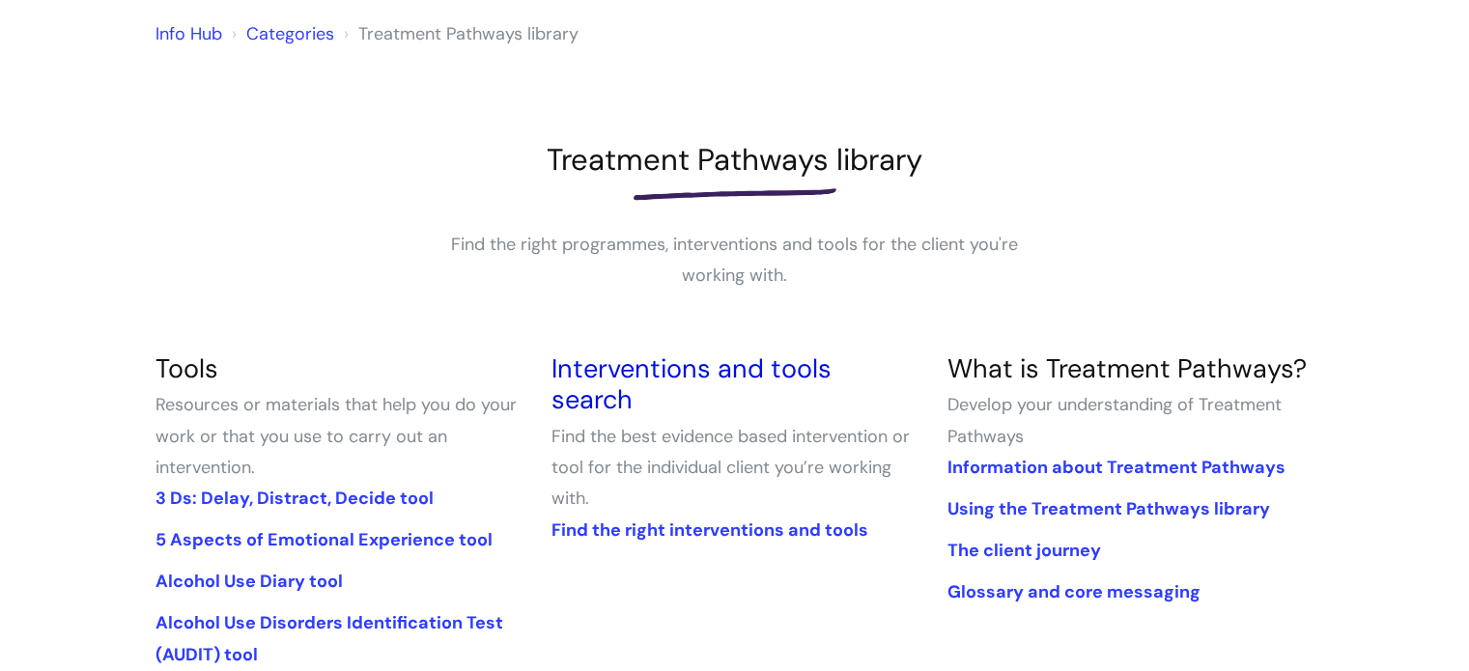
scroll to position [193, 0]
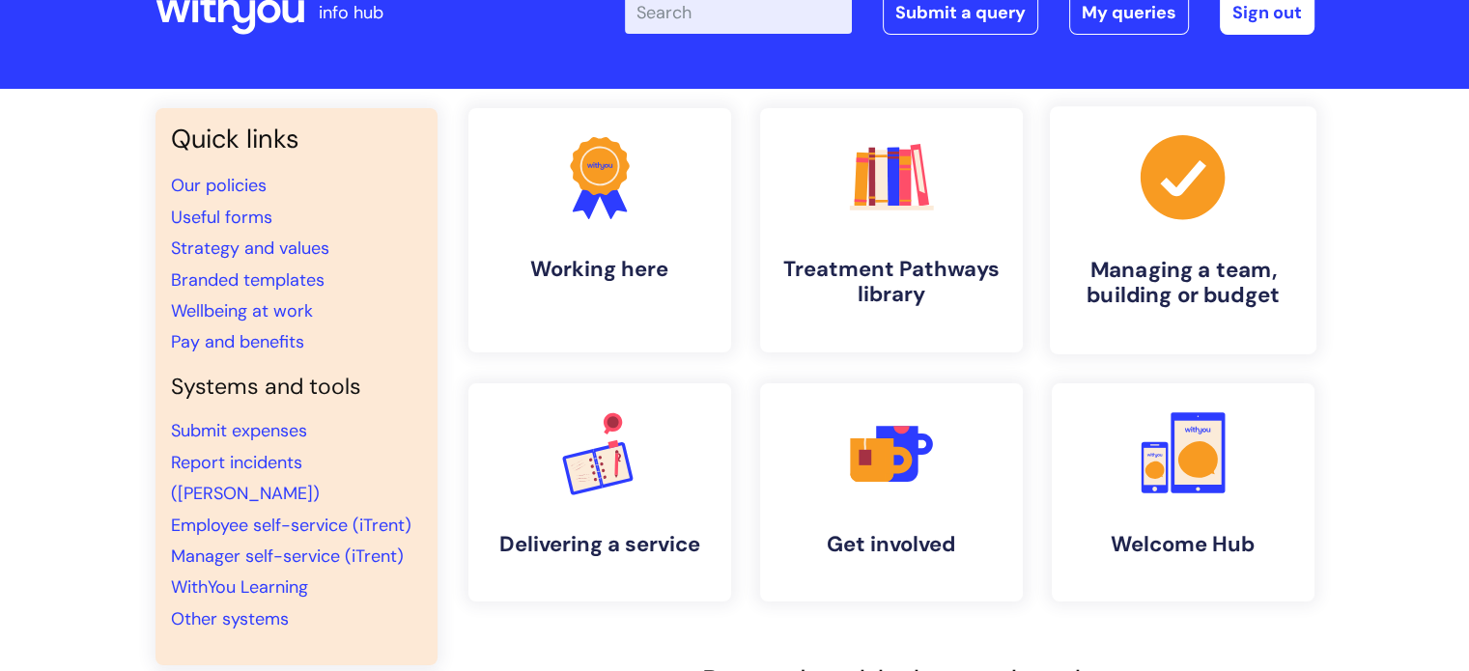
scroll to position [97, 0]
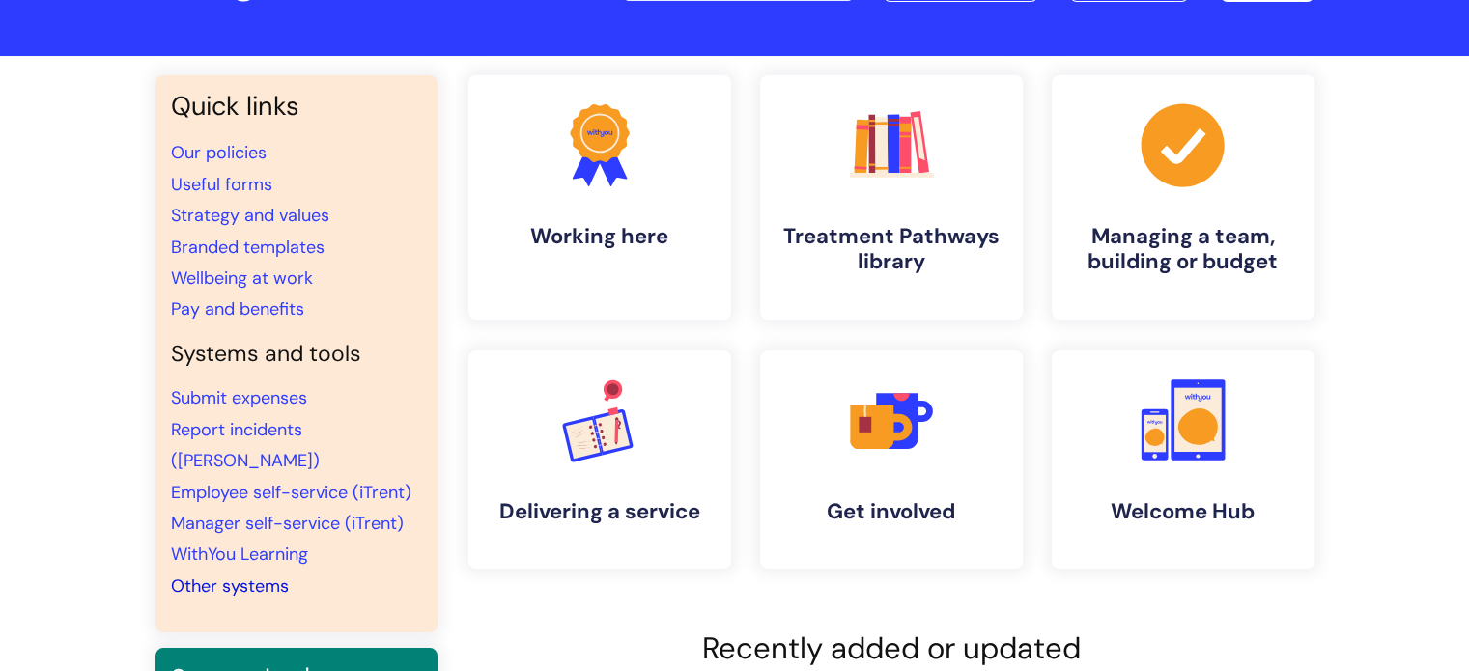
click at [246, 575] on link "Other systems" at bounding box center [230, 586] width 118 height 23
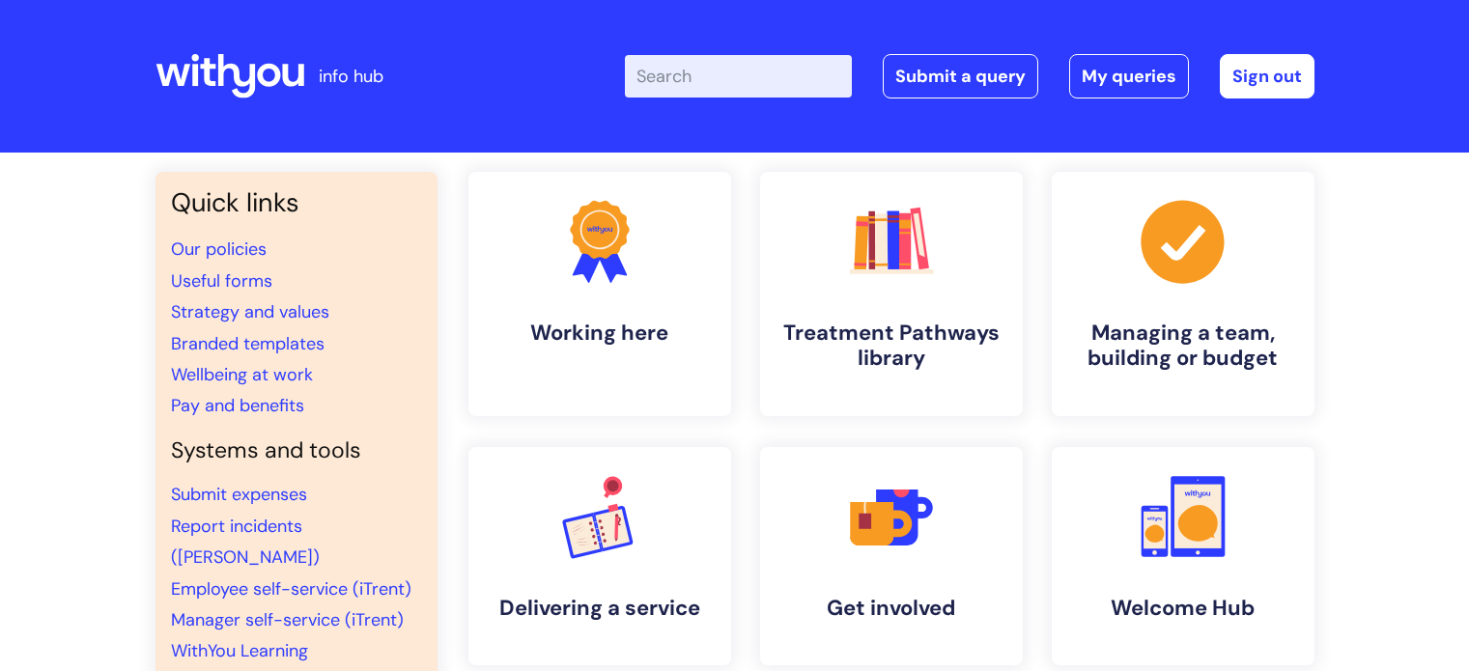
scroll to position [97, 0]
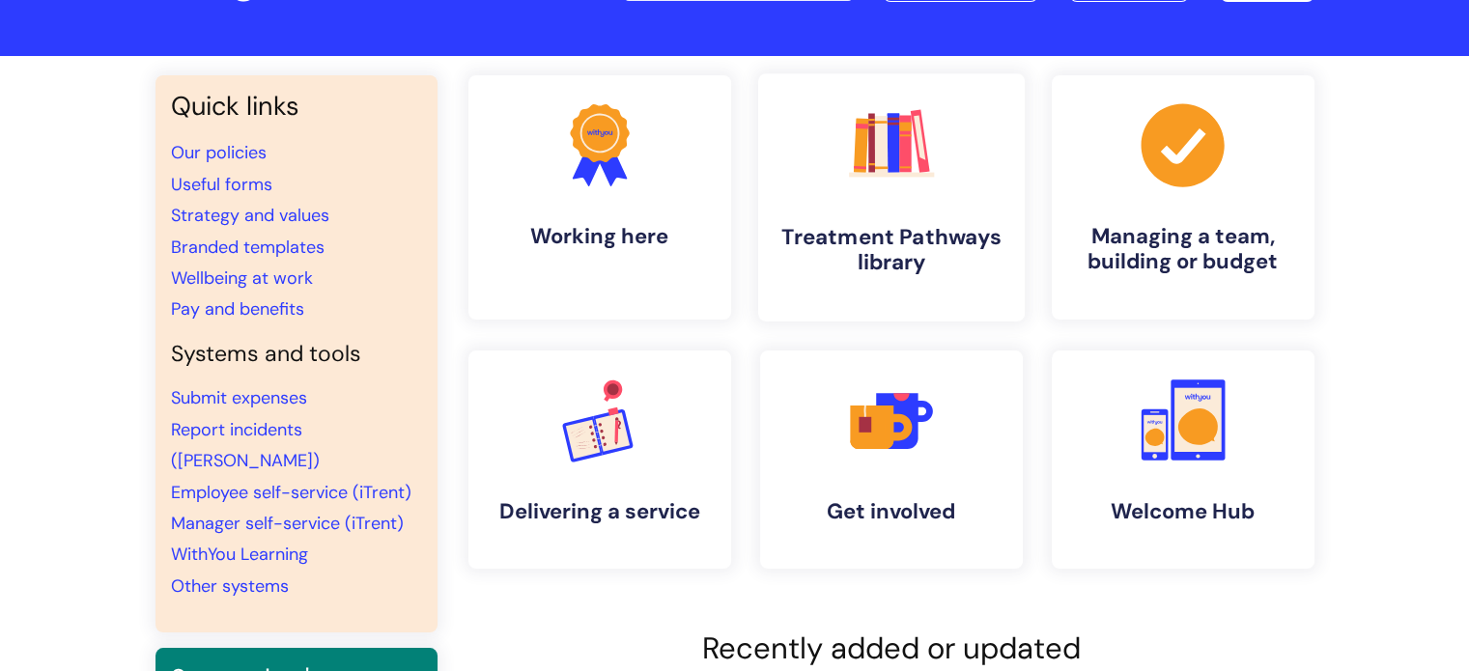
click at [935, 189] on icon ".cls-1{fill:#f89b22;}.cls-1,.cls-2,.cls-3,.cls-4,.cls-5,.cls-6,.cls-7{stroke-wi…" at bounding box center [891, 145] width 96 height 96
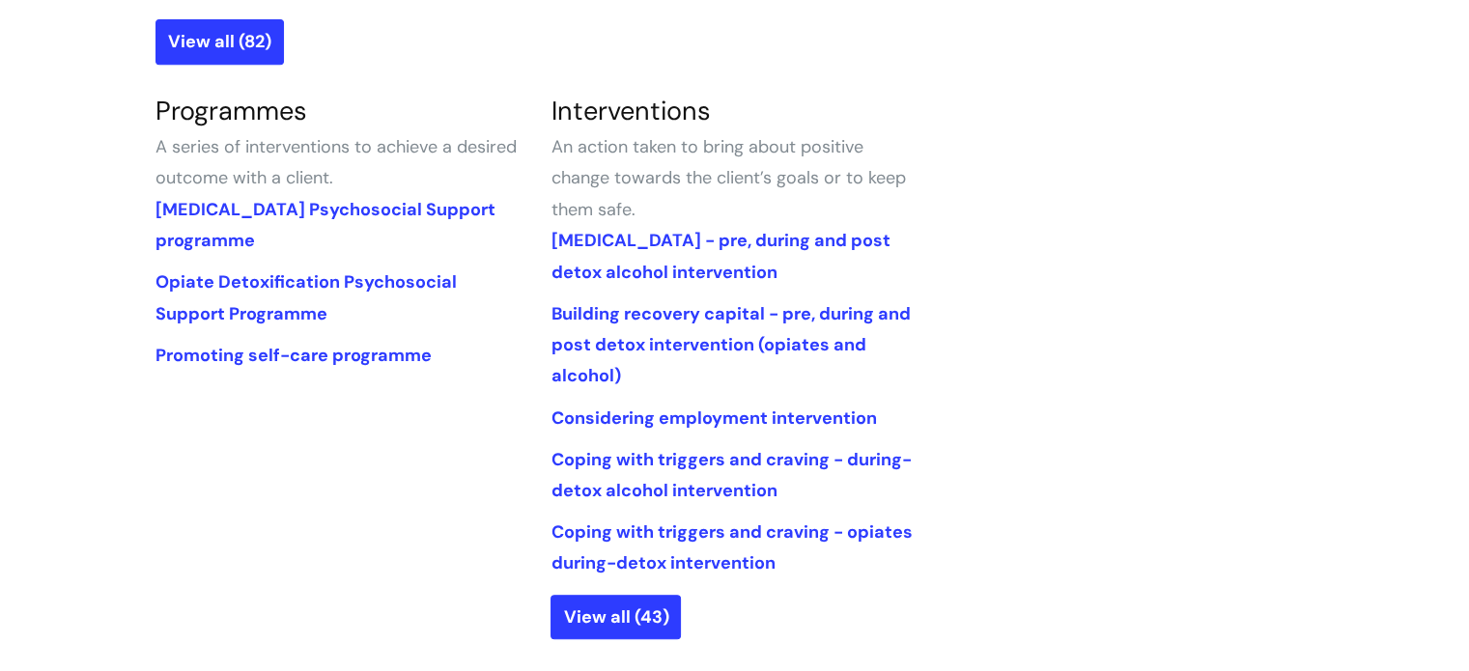
scroll to position [773, 0]
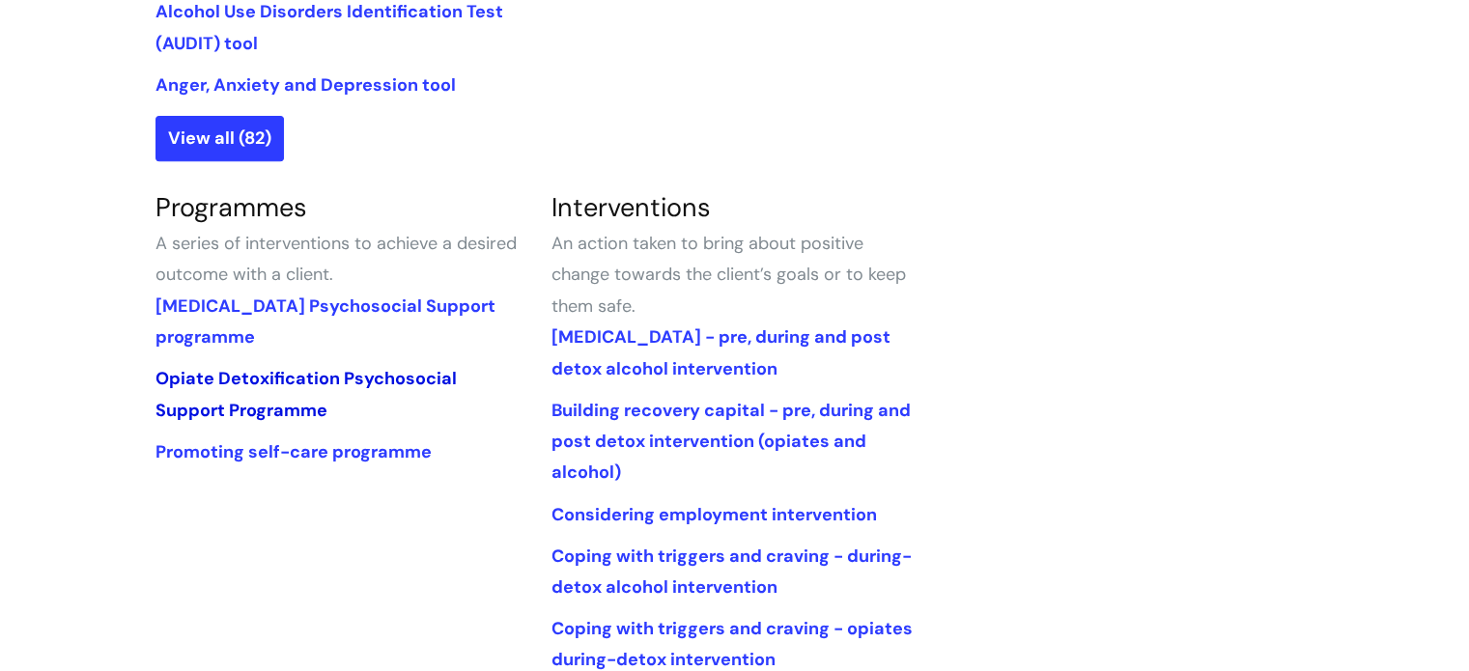
click at [371, 378] on link "Opiate Detoxification Psychosocial Support Programme" at bounding box center [306, 394] width 301 height 54
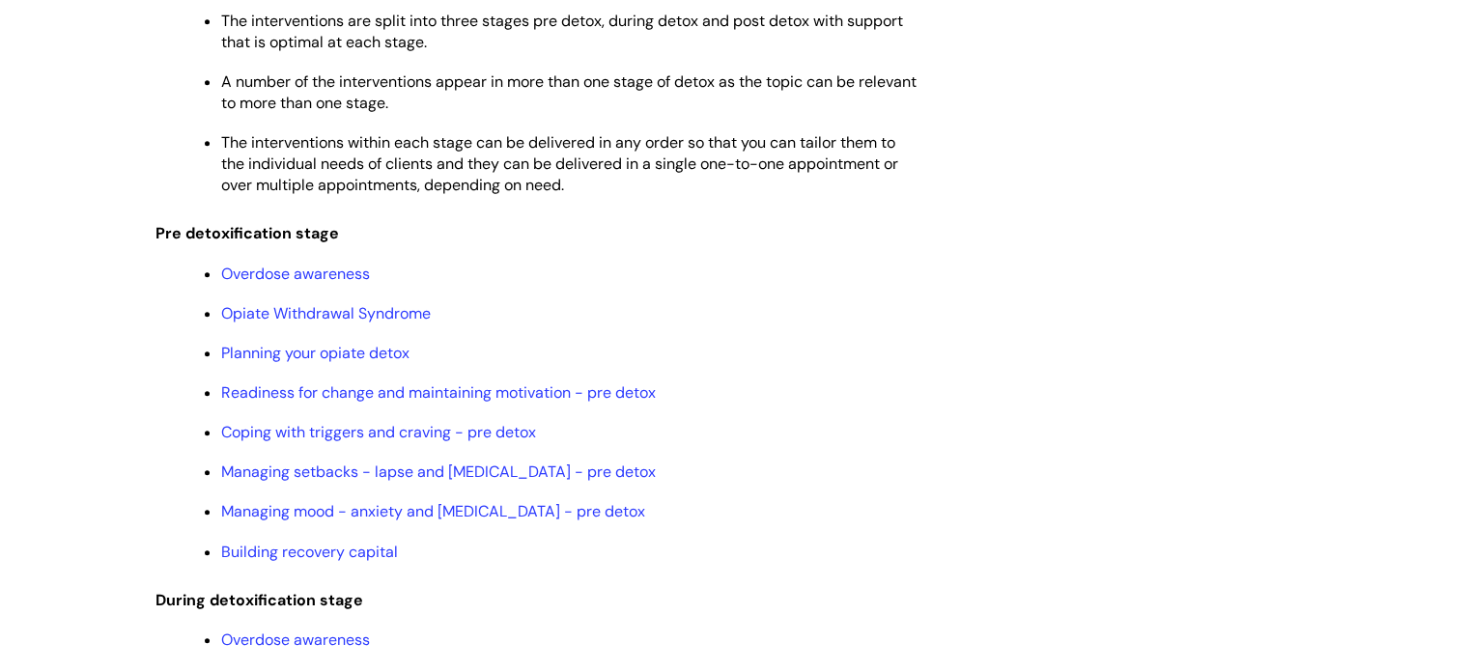
scroll to position [1739, 0]
